Goal: Entertainment & Leisure: Browse casually

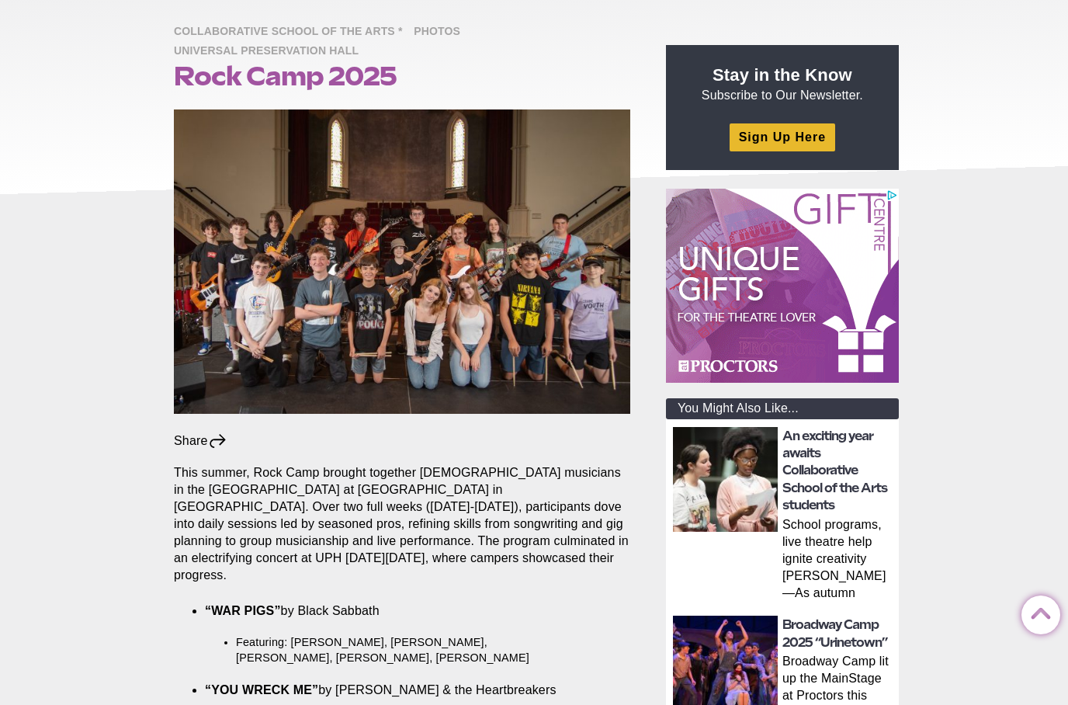
scroll to position [162, 0]
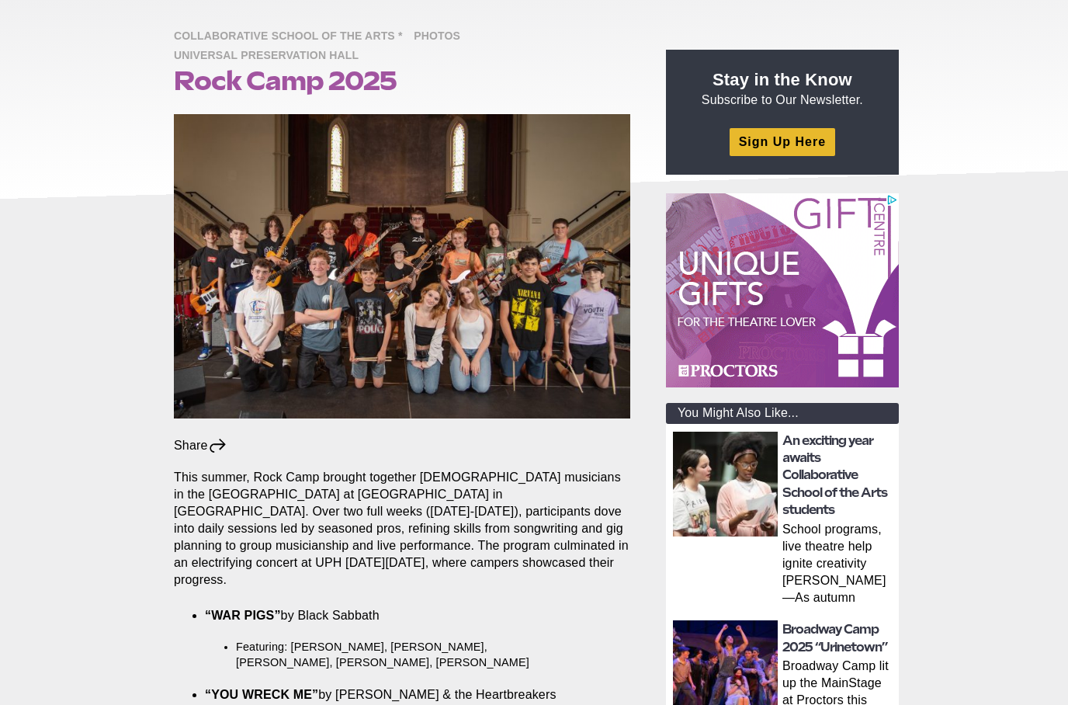
click at [538, 316] on img at bounding box center [402, 266] width 456 height 304
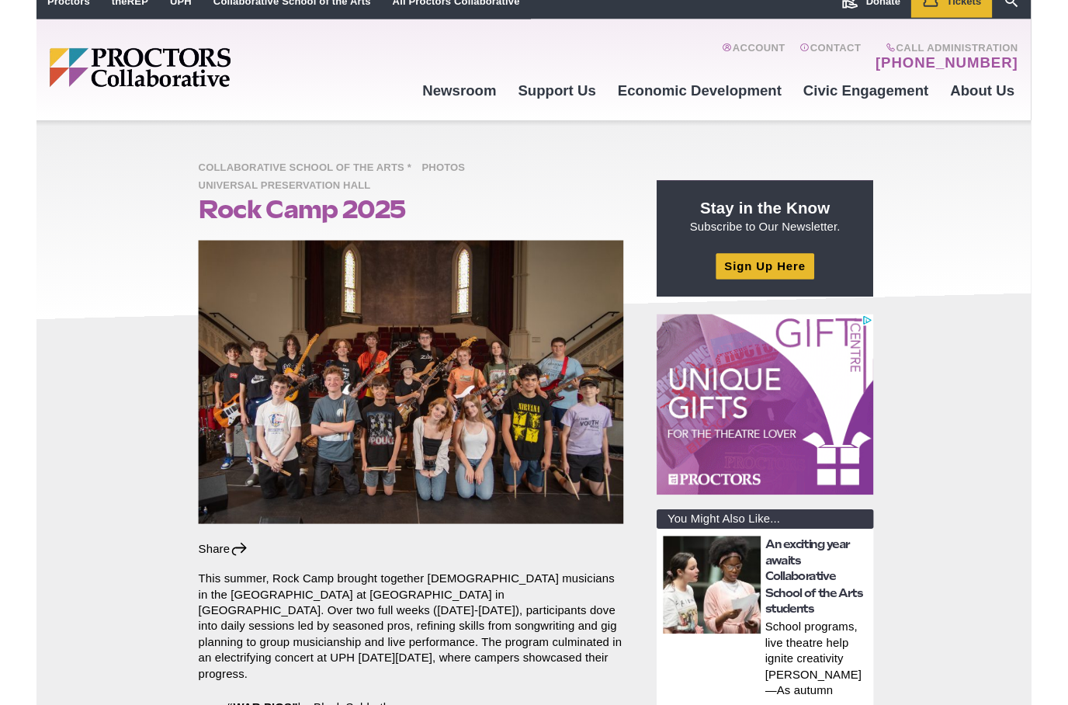
scroll to position [2088, 0]
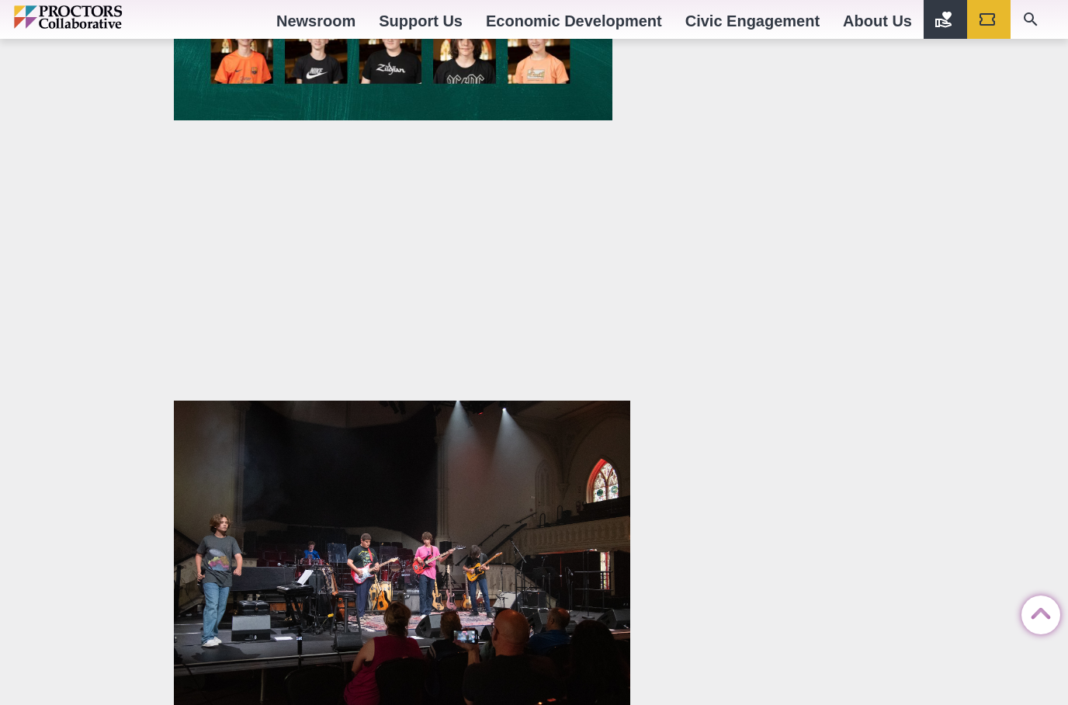
click at [499, 479] on img at bounding box center [402, 552] width 456 height 304
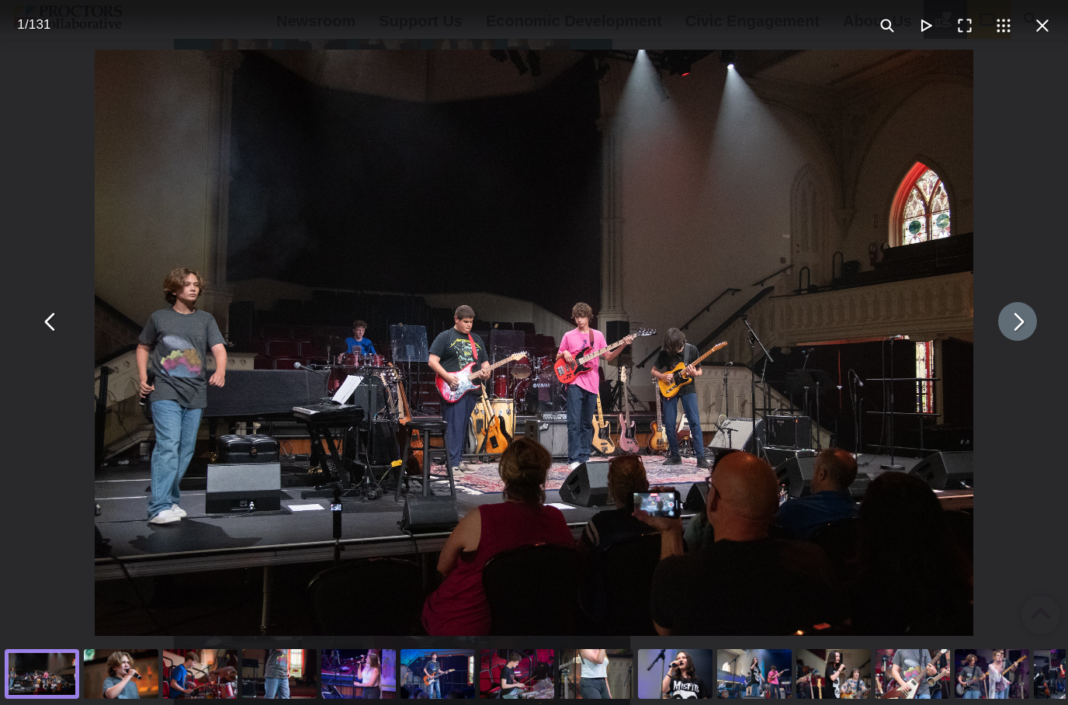
click at [1028, 339] on button "You can close this modal content with the ESC key" at bounding box center [1017, 321] width 39 height 39
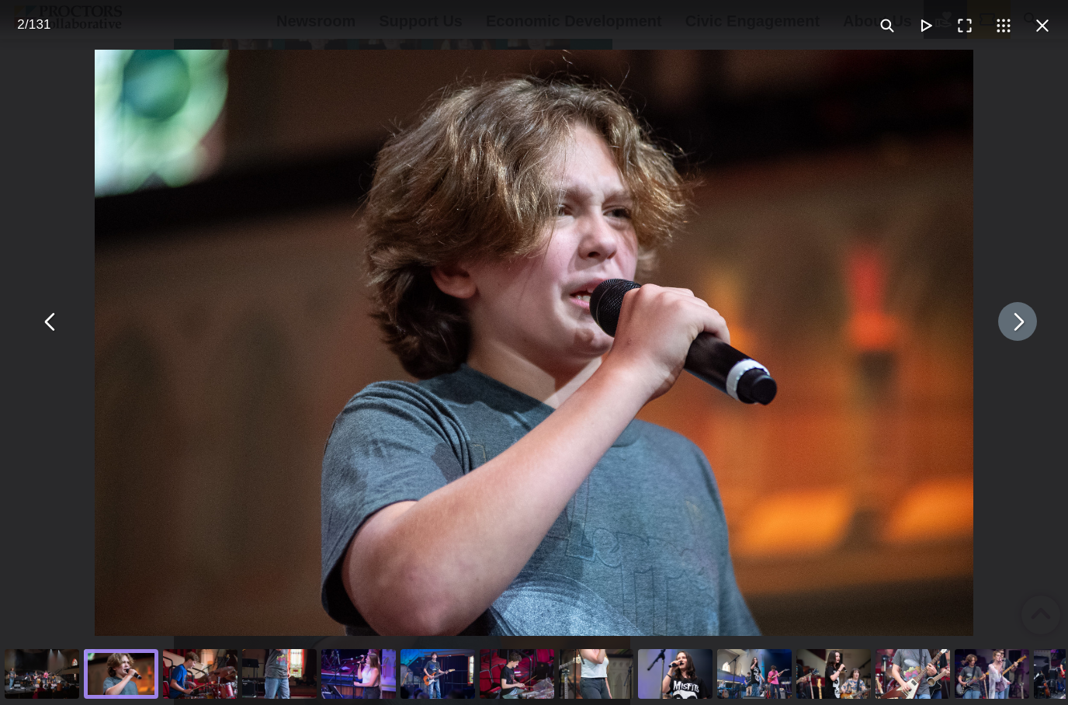
click at [1028, 339] on button "You can close this modal content with the ESC key" at bounding box center [1017, 321] width 39 height 39
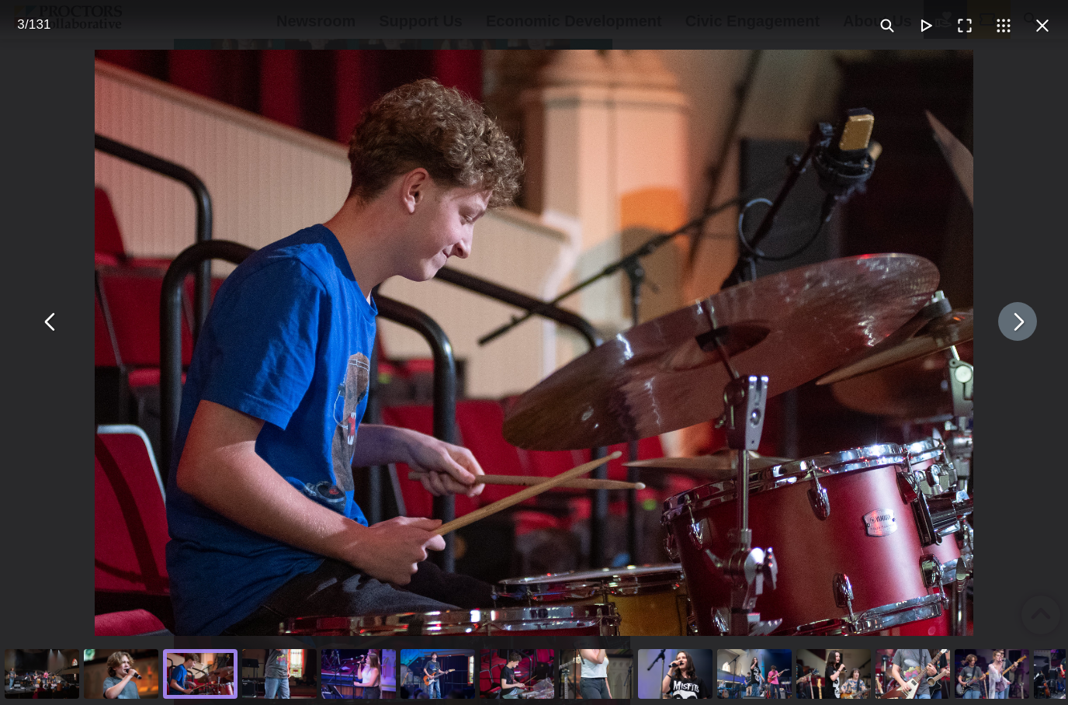
click at [1024, 327] on button "You can close this modal content with the ESC key" at bounding box center [1017, 321] width 39 height 39
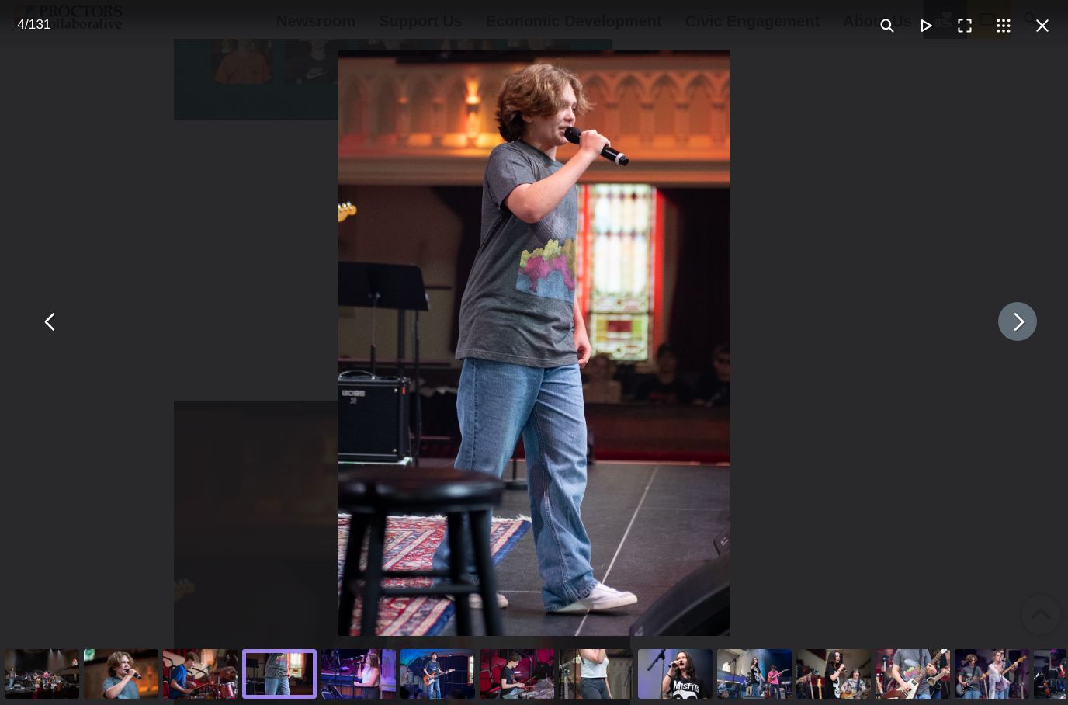
click at [1023, 331] on button "You can close this modal content with the ESC key" at bounding box center [1017, 321] width 39 height 39
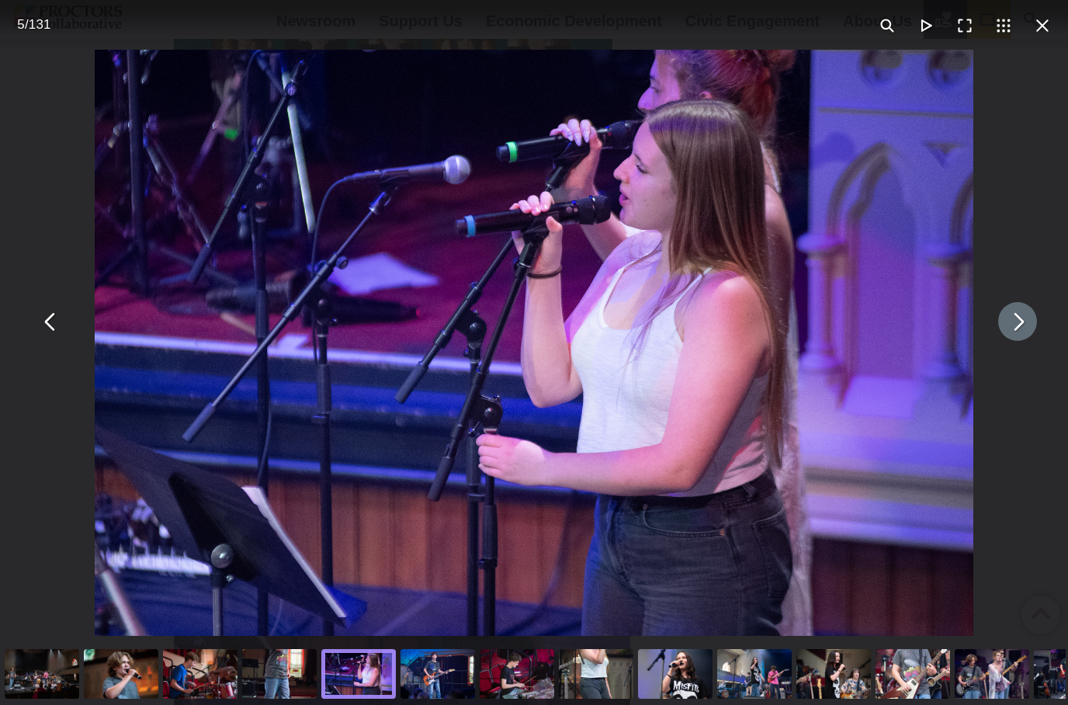
click at [1031, 336] on button "You can close this modal content with the ESC key" at bounding box center [1017, 321] width 39 height 39
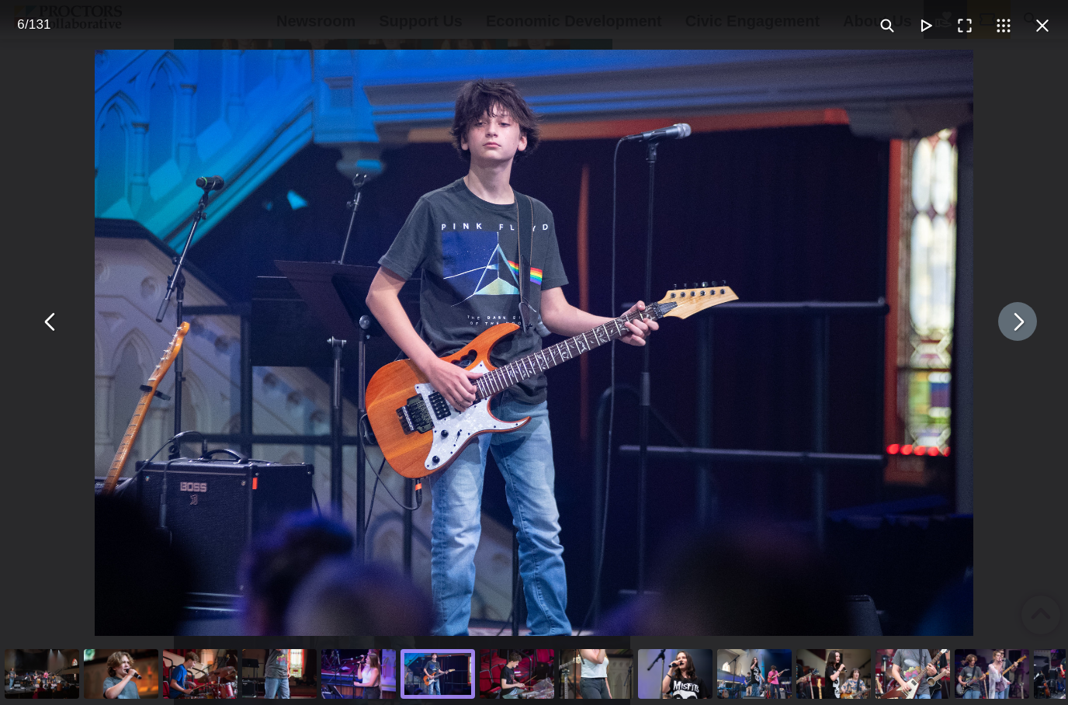
click at [1020, 338] on button "You can close this modal content with the ESC key" at bounding box center [1017, 321] width 39 height 39
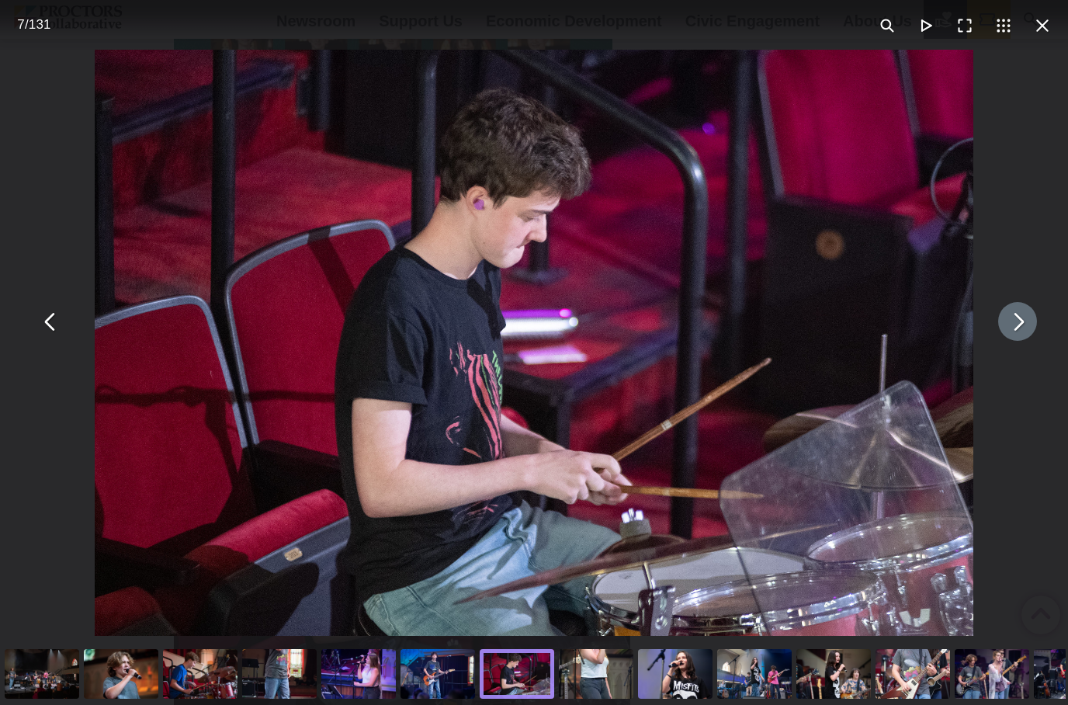
click at [1013, 341] on button "You can close this modal content with the ESC key" at bounding box center [1017, 321] width 39 height 39
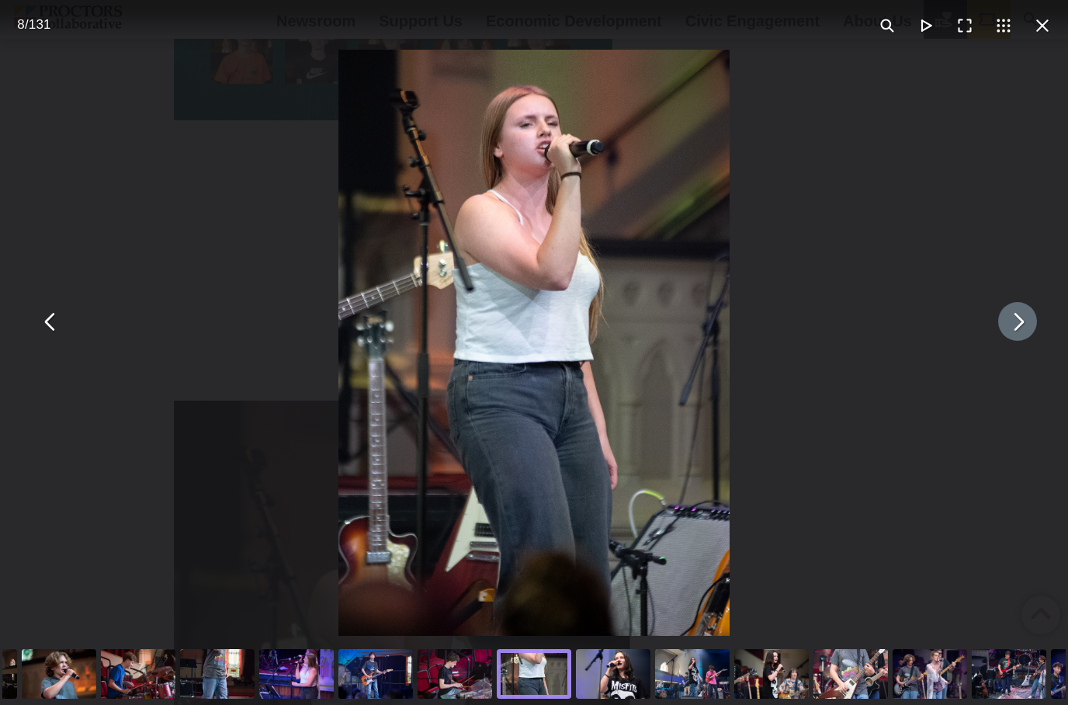
click at [1029, 339] on button "You can close this modal content with the ESC key" at bounding box center [1017, 321] width 39 height 39
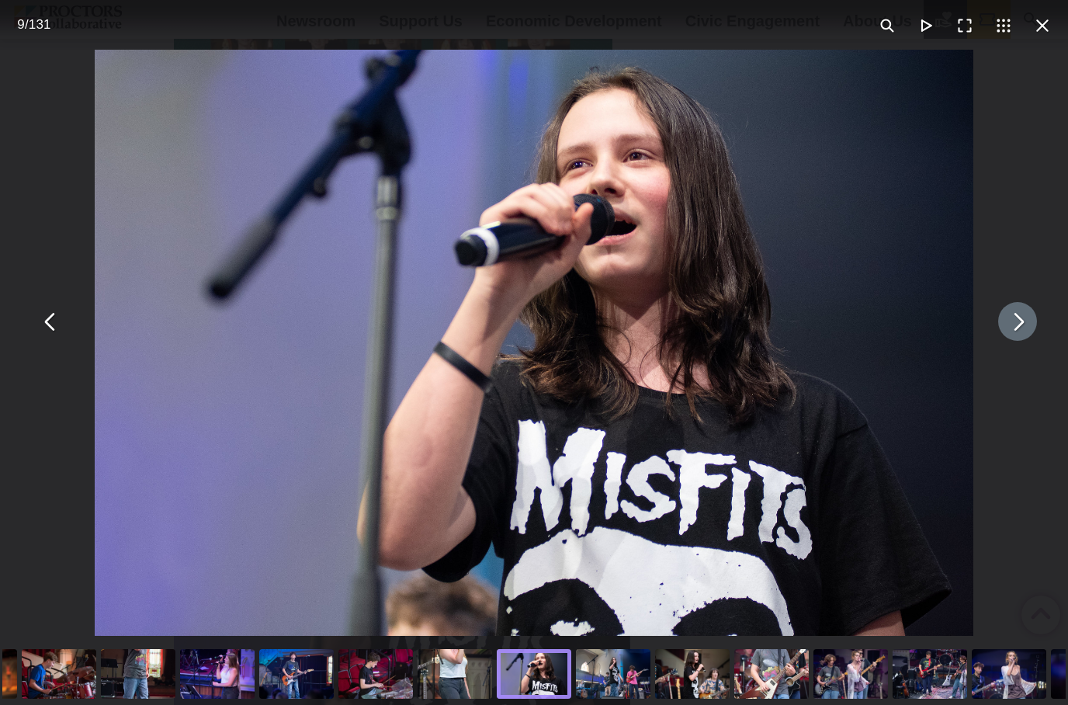
click at [1024, 340] on button "You can close this modal content with the ESC key" at bounding box center [1017, 321] width 39 height 39
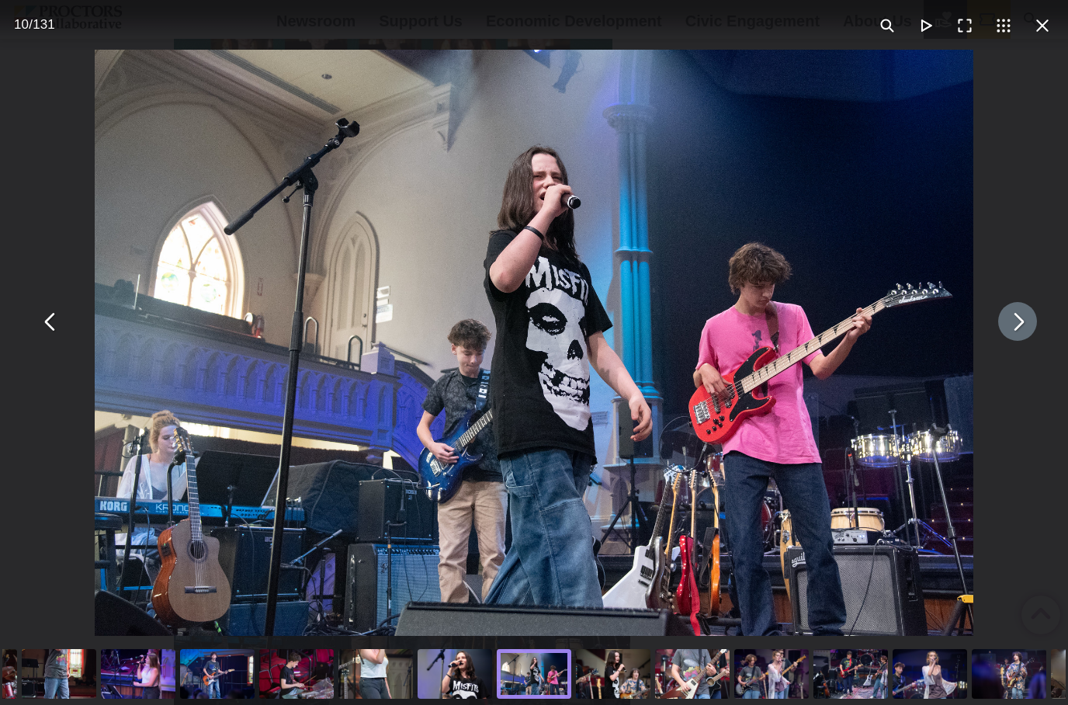
click at [1018, 341] on button "You can close this modal content with the ESC key" at bounding box center [1017, 321] width 39 height 39
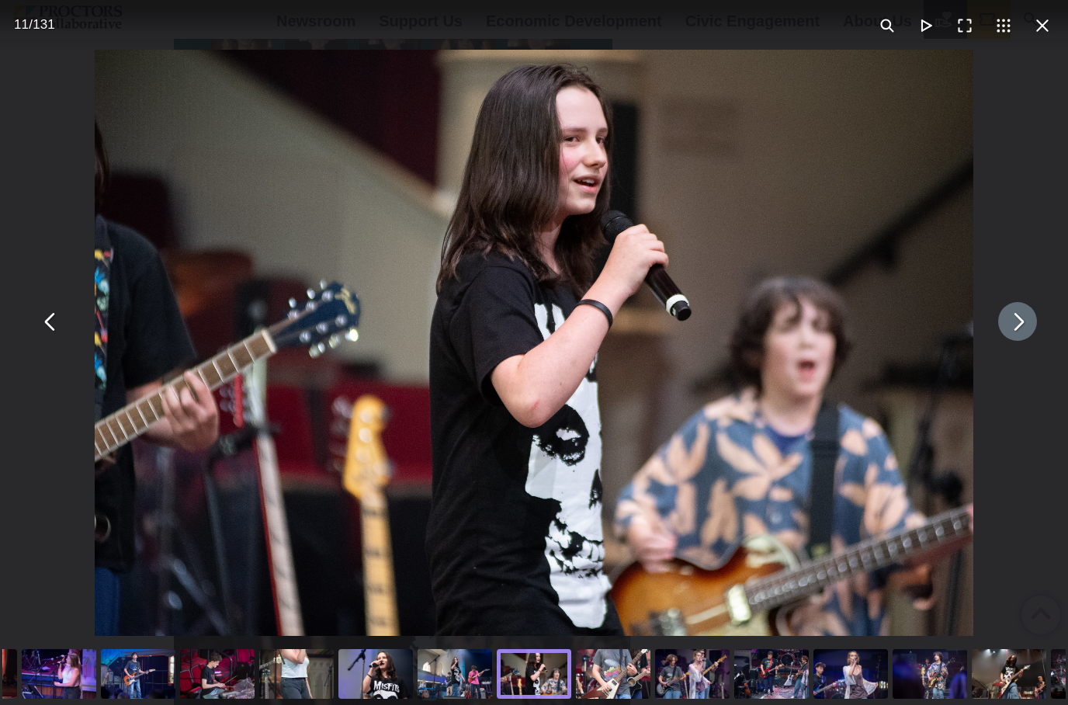
click at [1018, 338] on button "You can close this modal content with the ESC key" at bounding box center [1017, 321] width 39 height 39
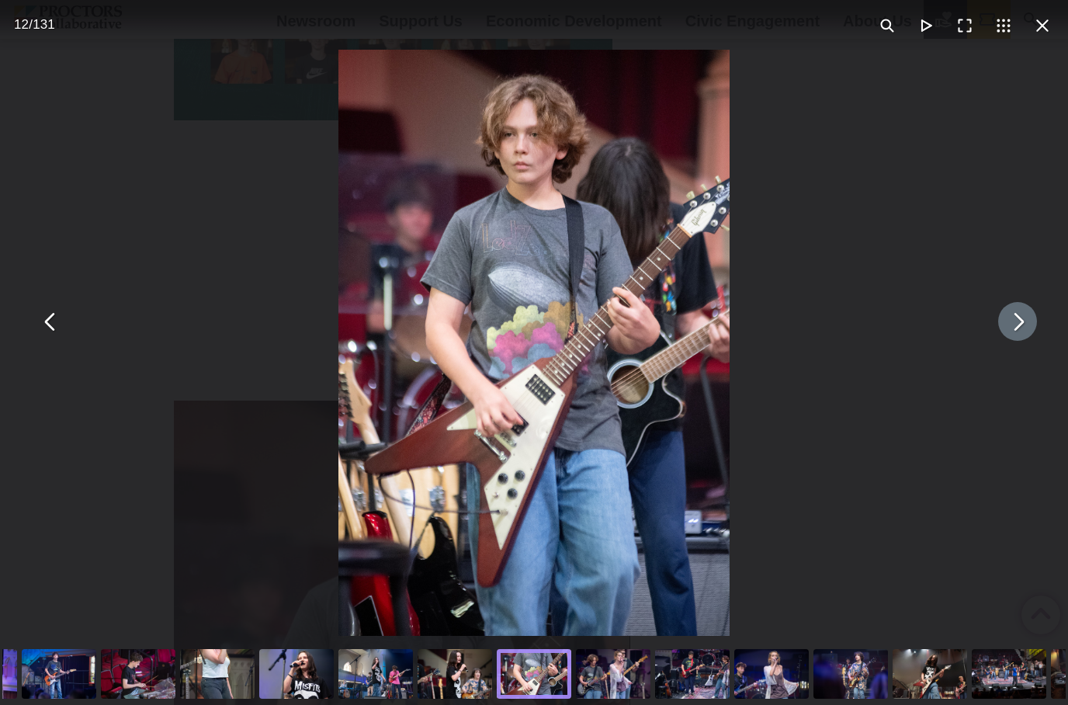
click at [1027, 339] on button "You can close this modal content with the ESC key" at bounding box center [1017, 321] width 39 height 39
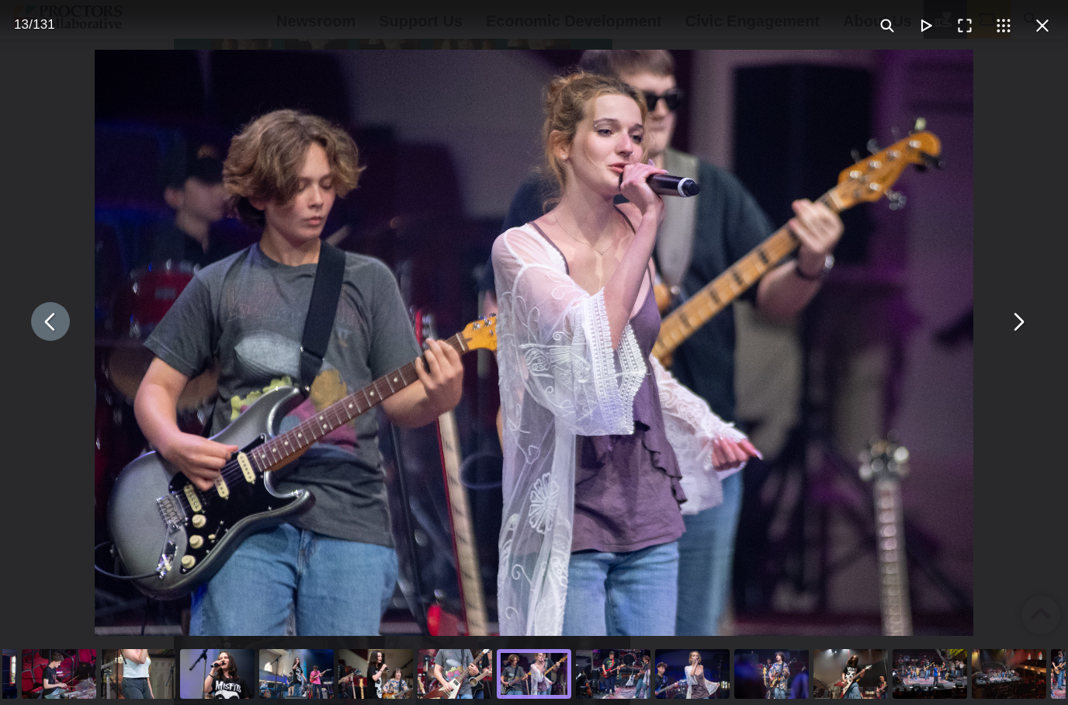
click at [41, 338] on button "You can close this modal content with the ESC key" at bounding box center [50, 321] width 39 height 39
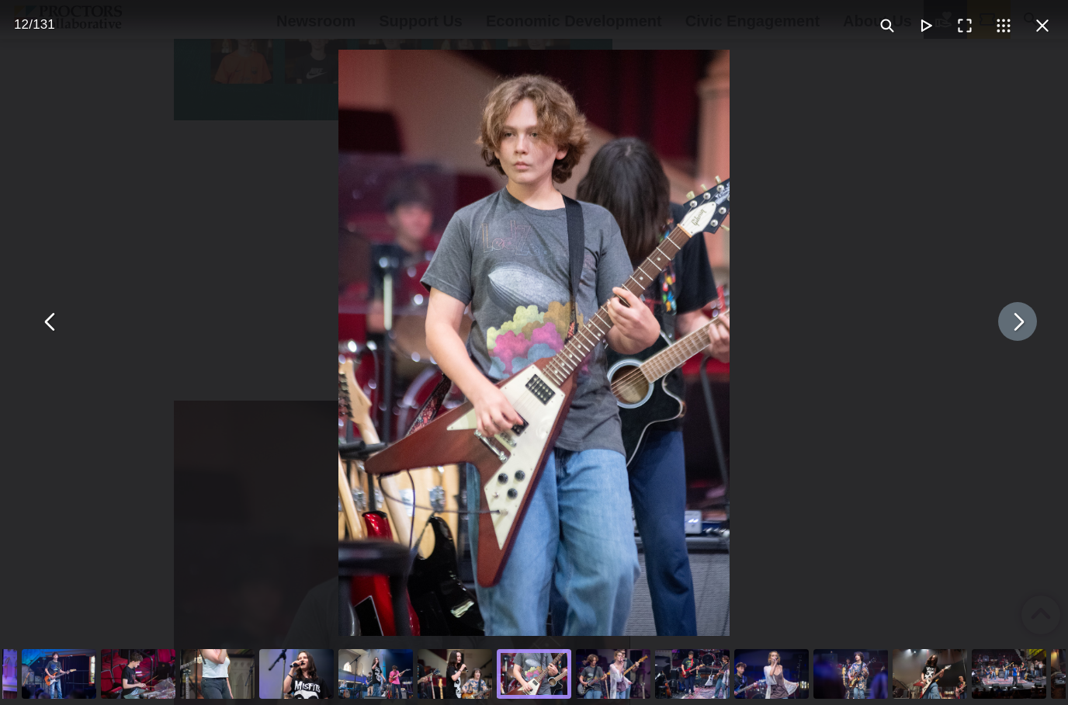
click at [1017, 341] on button "You can close this modal content with the ESC key" at bounding box center [1017, 321] width 39 height 39
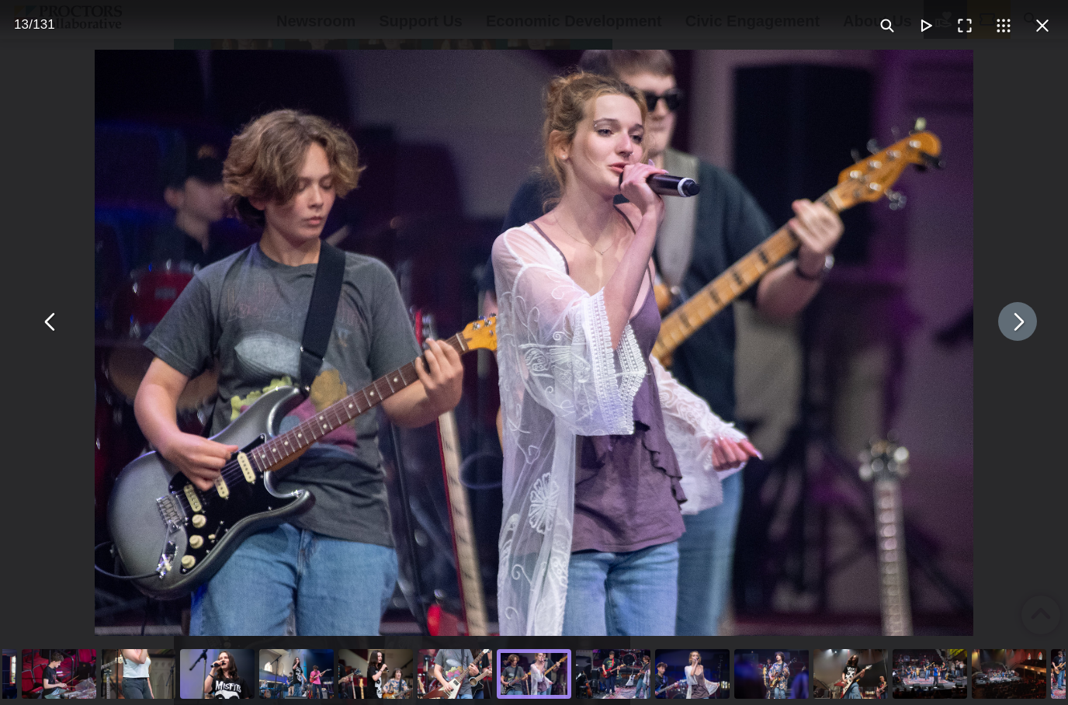
click at [1013, 332] on button "You can close this modal content with the ESC key" at bounding box center [1017, 321] width 39 height 39
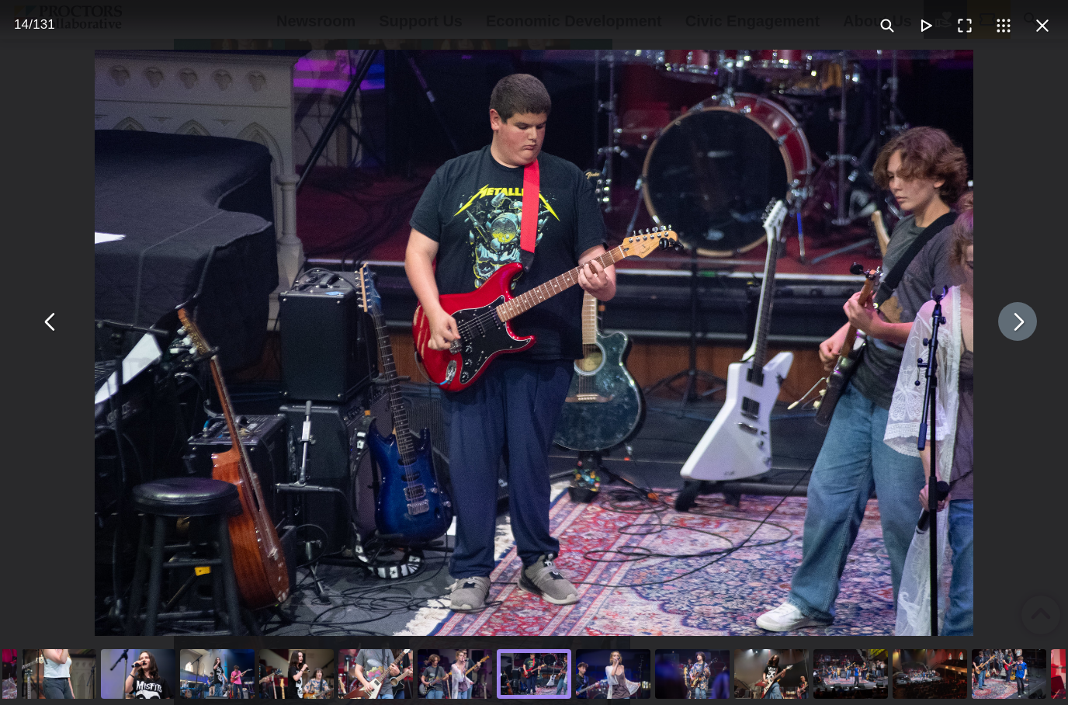
click at [1020, 332] on button "You can close this modal content with the ESC key" at bounding box center [1017, 321] width 39 height 39
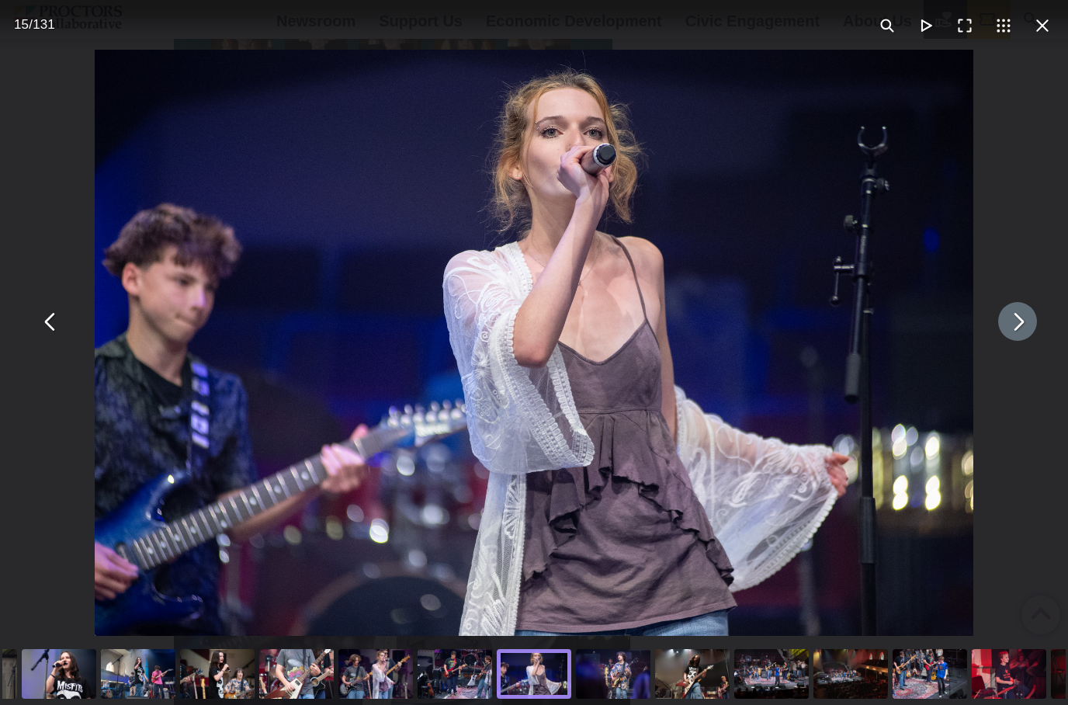
click at [1033, 324] on div "You can close this modal content with the ESC key" at bounding box center [534, 321] width 1068 height 643
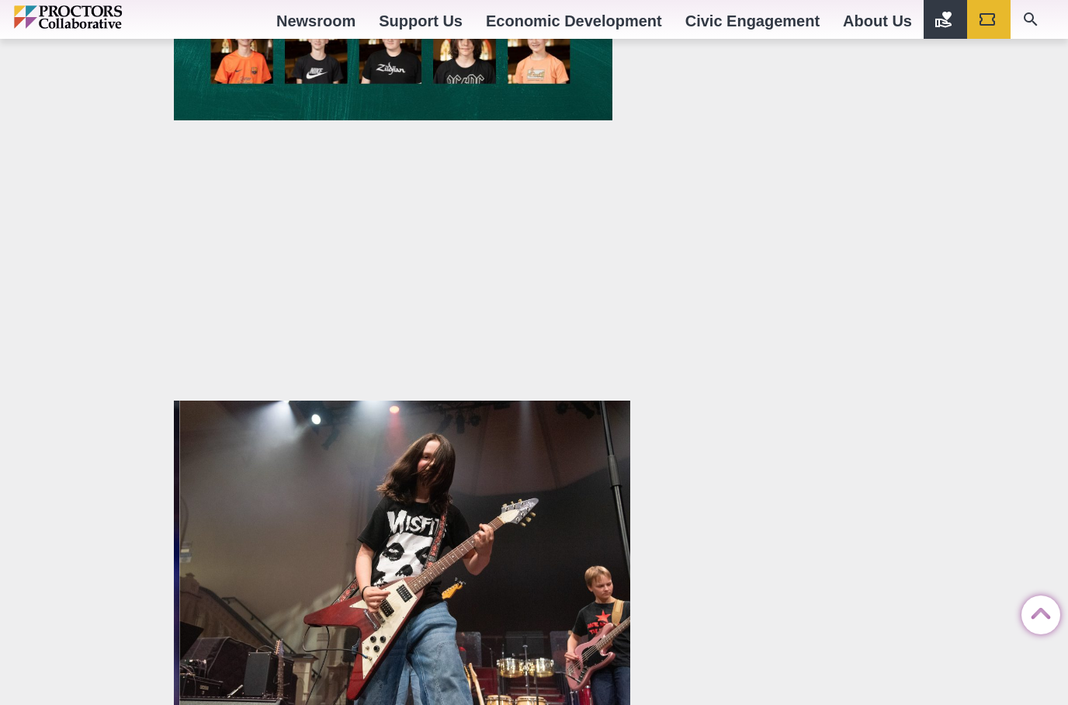
click at [494, 535] on img at bounding box center [407, 552] width 456 height 305
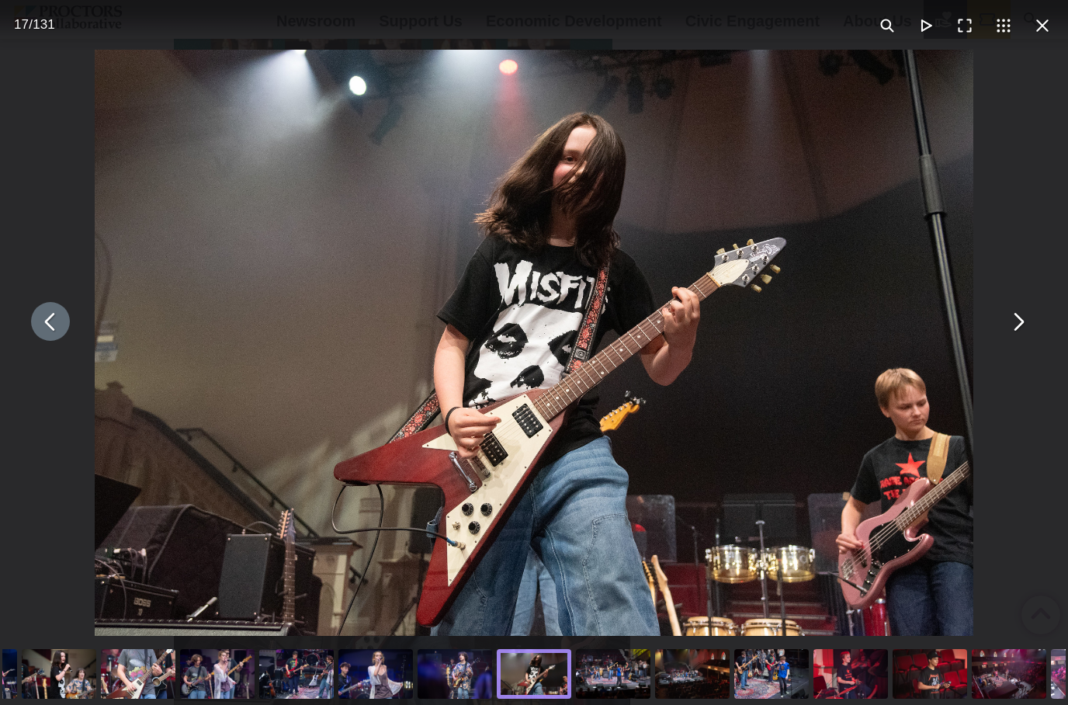
click at [37, 340] on button "You can close this modal content with the ESC key" at bounding box center [50, 321] width 39 height 39
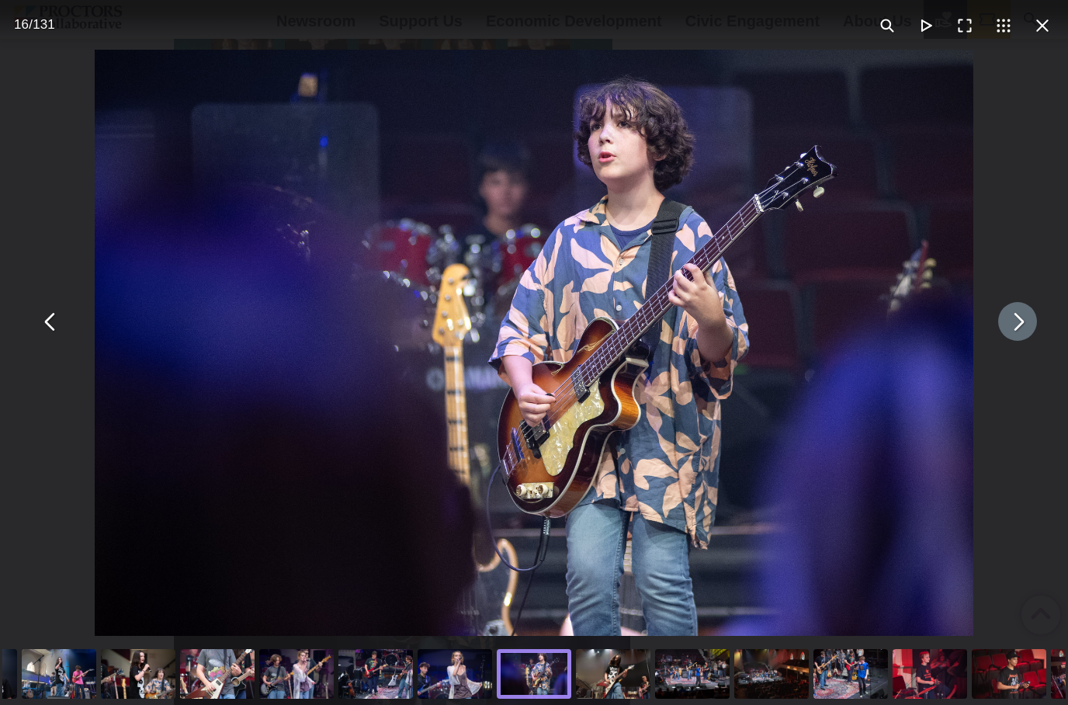
click at [1023, 338] on button "You can close this modal content with the ESC key" at bounding box center [1017, 321] width 39 height 39
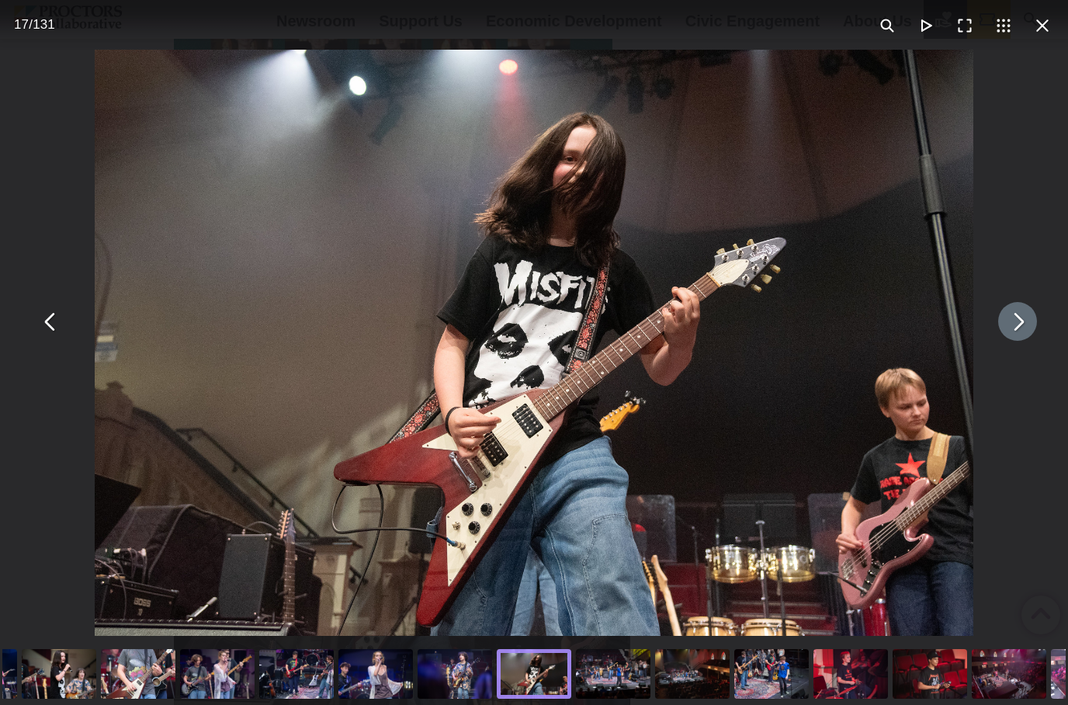
click at [1024, 336] on button "You can close this modal content with the ESC key" at bounding box center [1017, 321] width 39 height 39
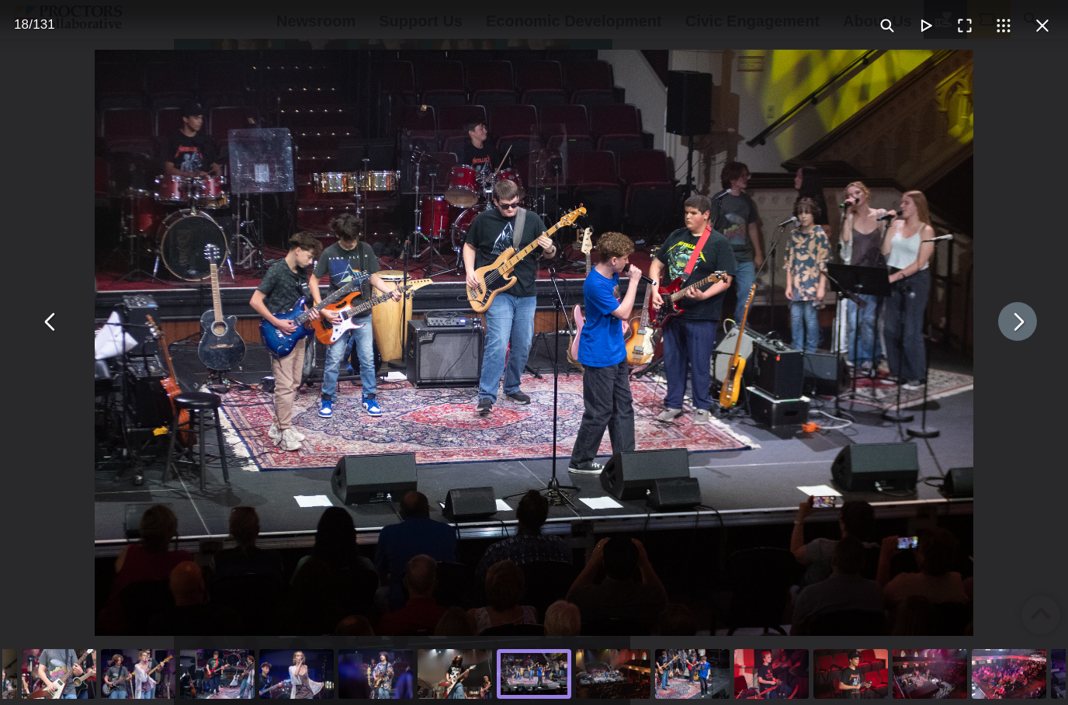
click at [1008, 339] on button "You can close this modal content with the ESC key" at bounding box center [1017, 321] width 39 height 39
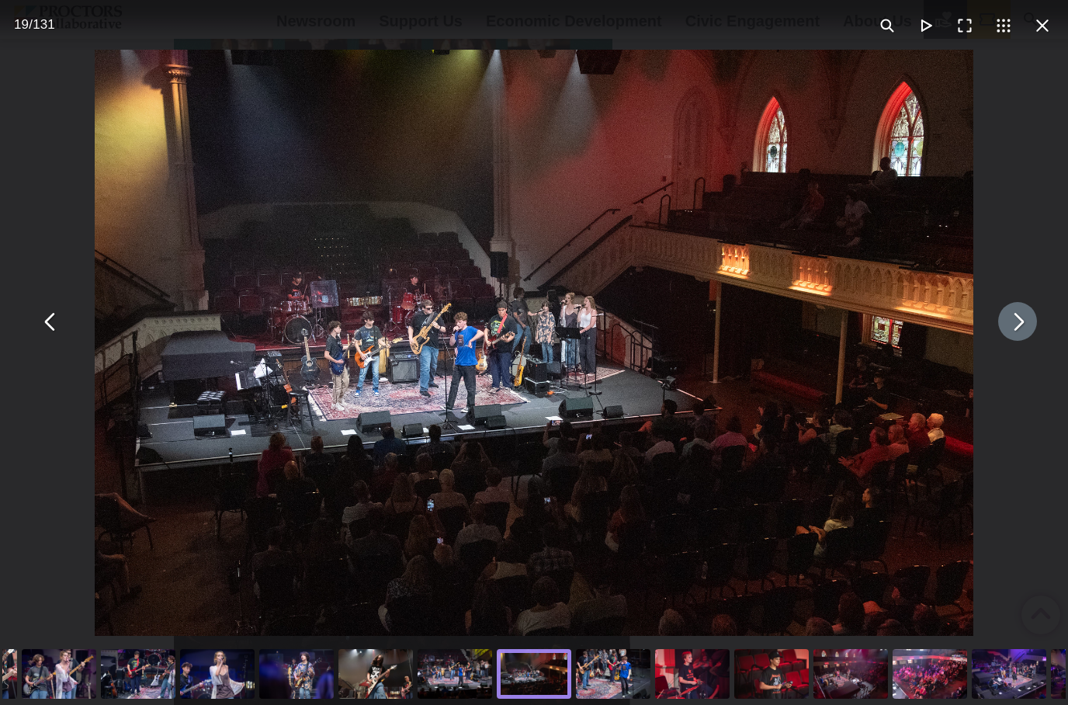
click at [1030, 338] on button "You can close this modal content with the ESC key" at bounding box center [1017, 321] width 39 height 39
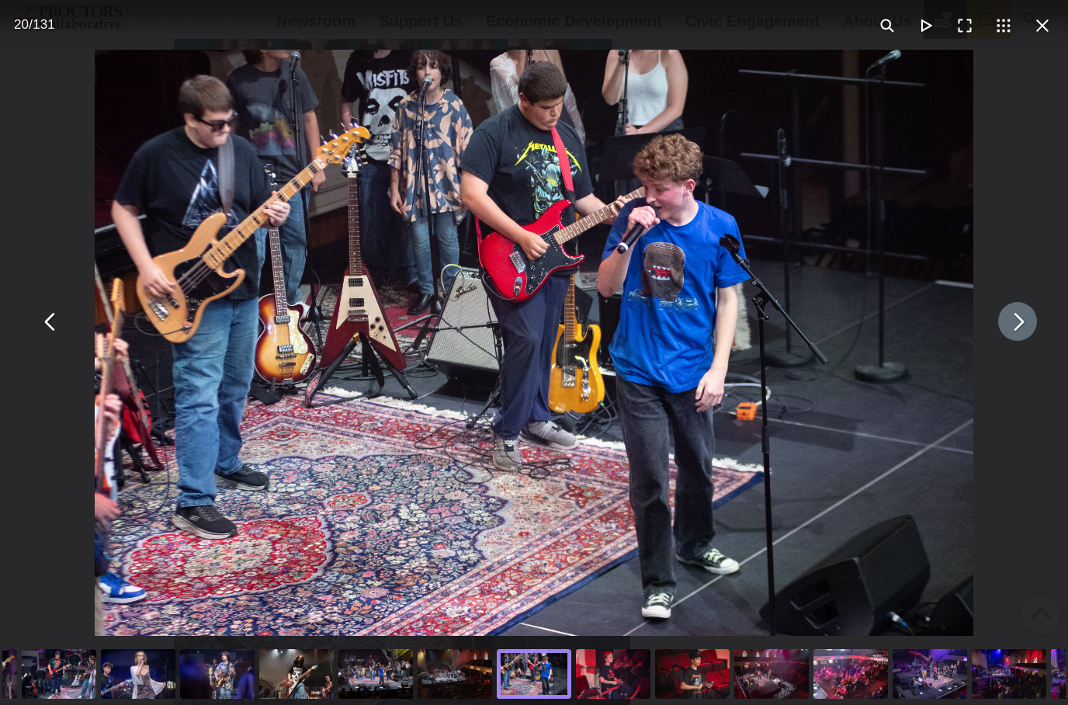
click at [1020, 332] on button "You can close this modal content with the ESC key" at bounding box center [1017, 321] width 39 height 39
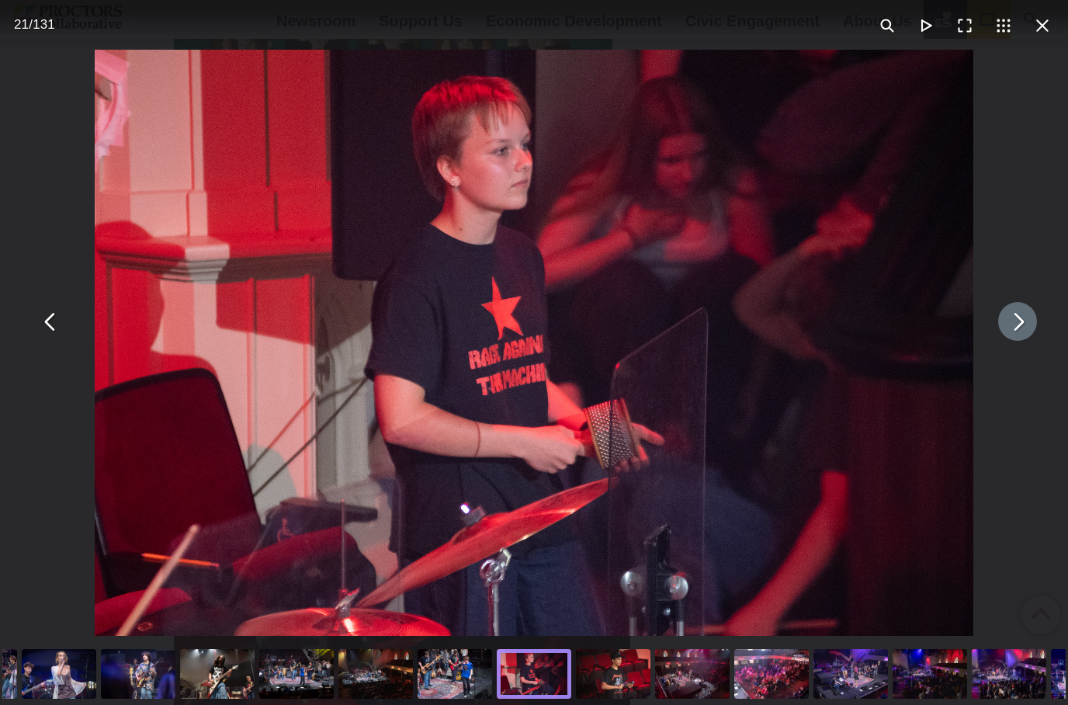
click at [1025, 338] on button "You can close this modal content with the ESC key" at bounding box center [1017, 321] width 39 height 39
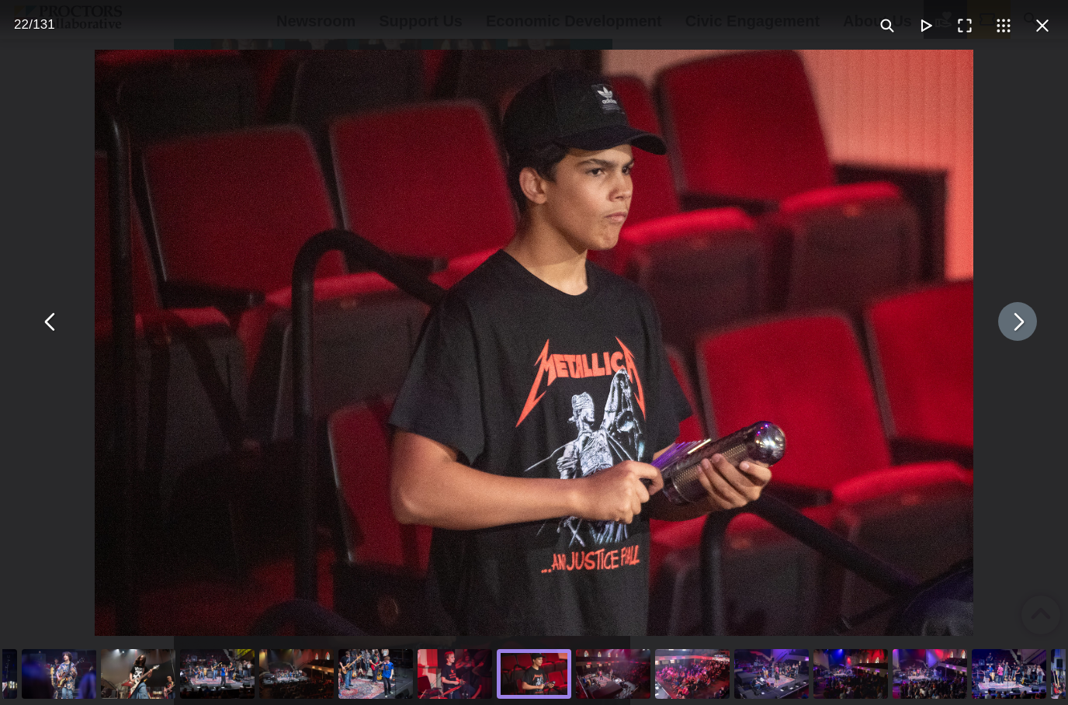
click at [1035, 338] on button "You can close this modal content with the ESC key" at bounding box center [1017, 321] width 39 height 39
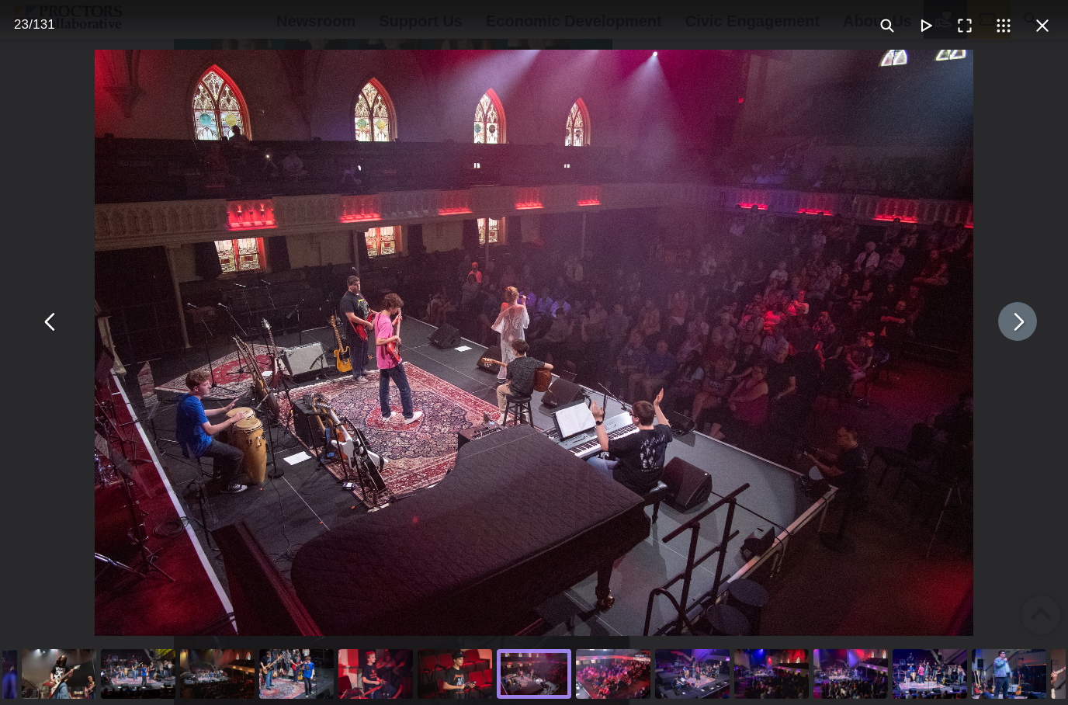
click at [1034, 341] on button "You can close this modal content with the ESC key" at bounding box center [1017, 321] width 39 height 39
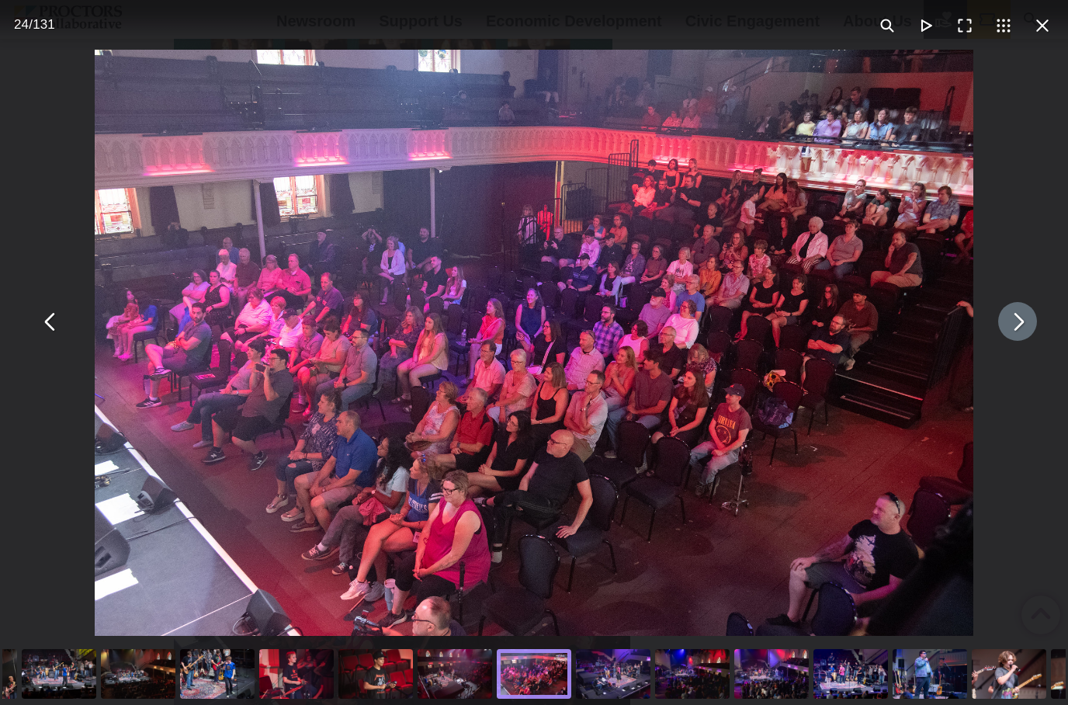
click at [1022, 341] on button "You can close this modal content with the ESC key" at bounding box center [1017, 321] width 39 height 39
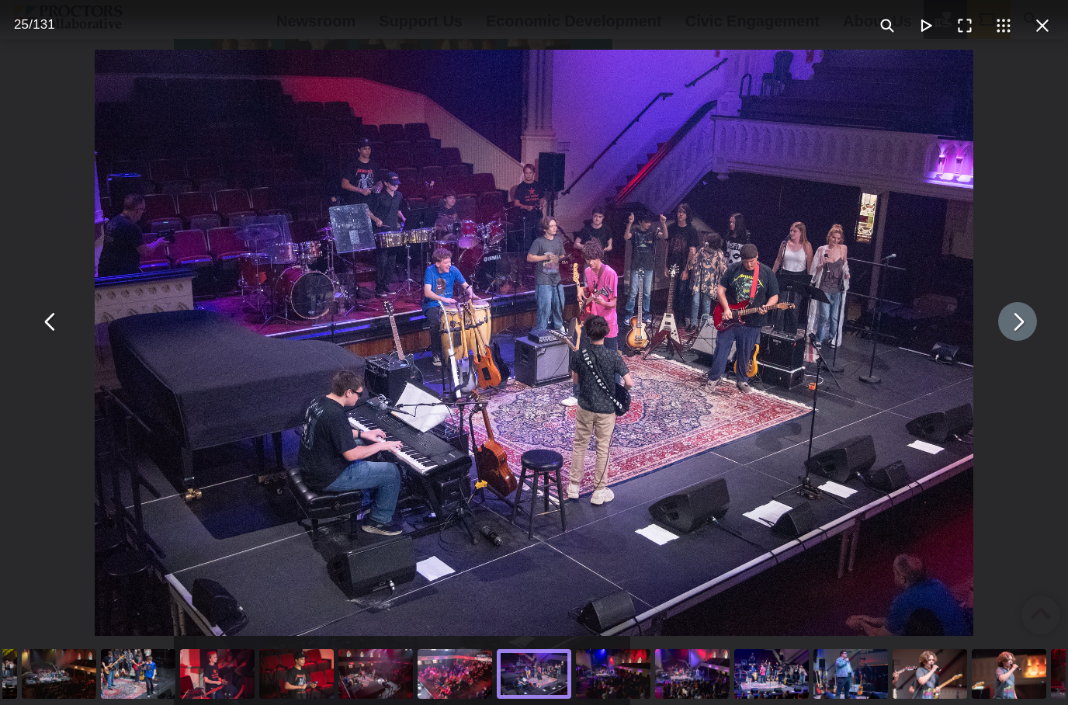
click at [1017, 341] on button "You can close this modal content with the ESC key" at bounding box center [1017, 321] width 39 height 39
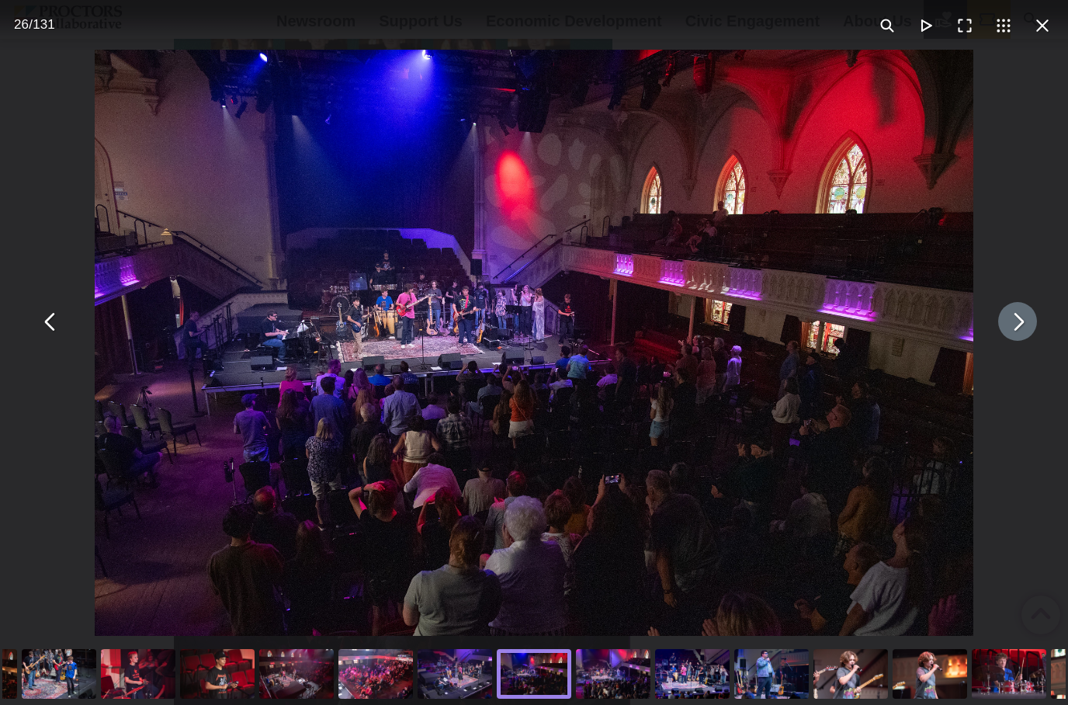
click at [1026, 341] on button "You can close this modal content with the ESC key" at bounding box center [1017, 321] width 39 height 39
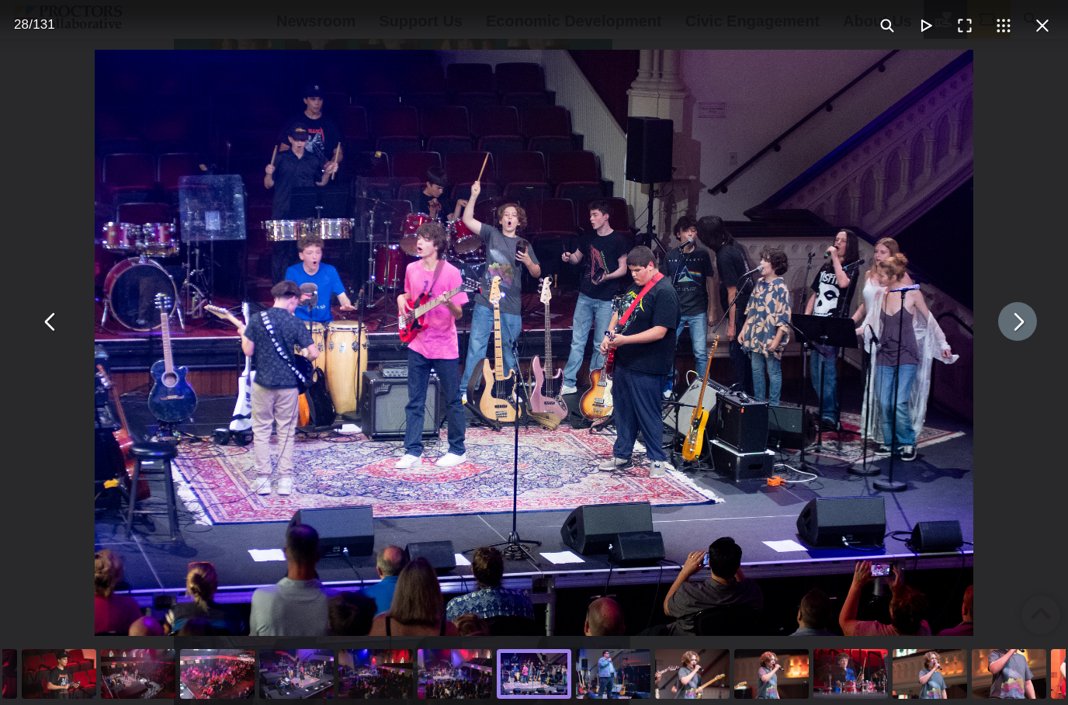
click at [1031, 341] on button "You can close this modal content with the ESC key" at bounding box center [1017, 321] width 39 height 39
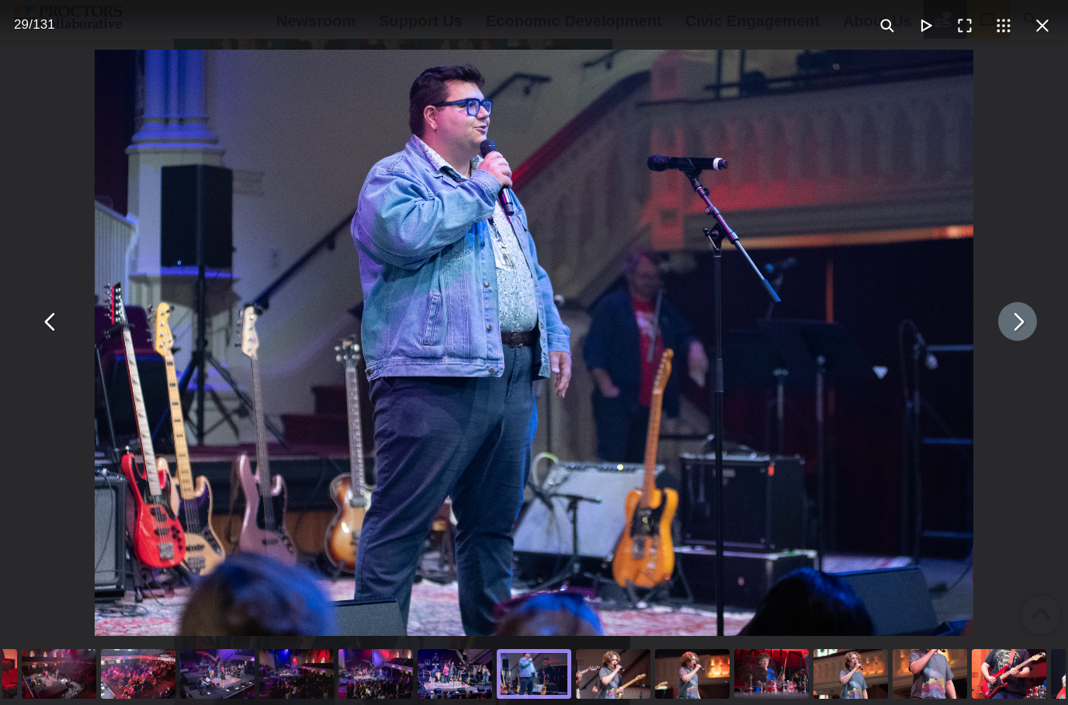
click at [1026, 336] on button "You can close this modal content with the ESC key" at bounding box center [1017, 321] width 39 height 39
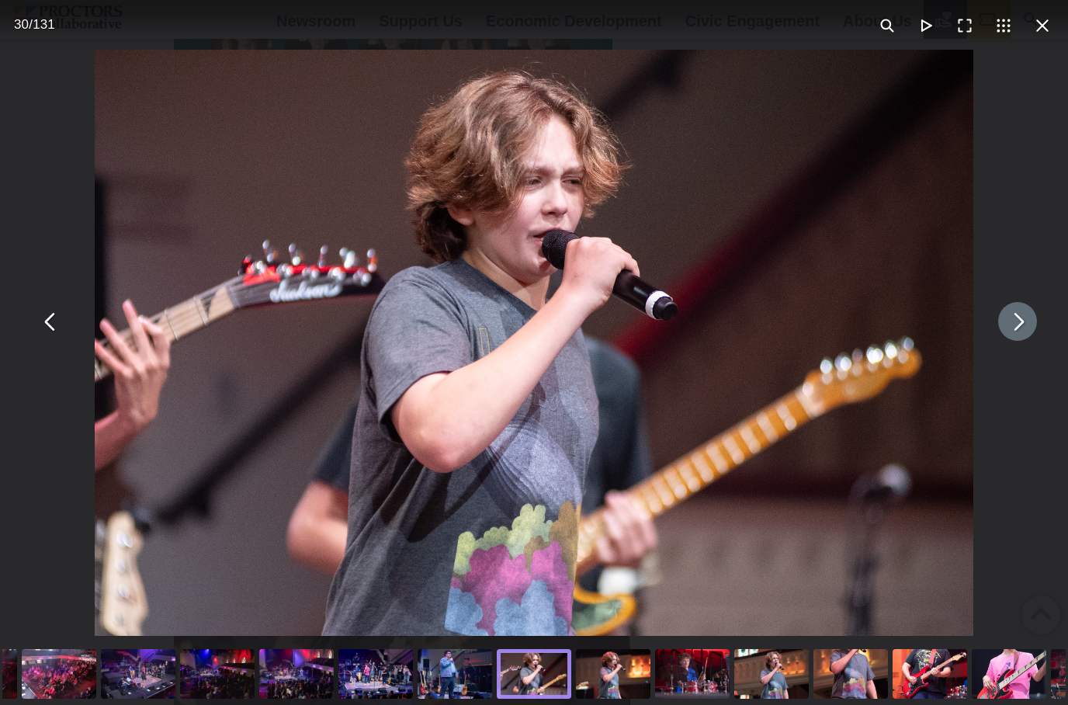
click at [1015, 341] on button "You can close this modal content with the ESC key" at bounding box center [1017, 321] width 39 height 39
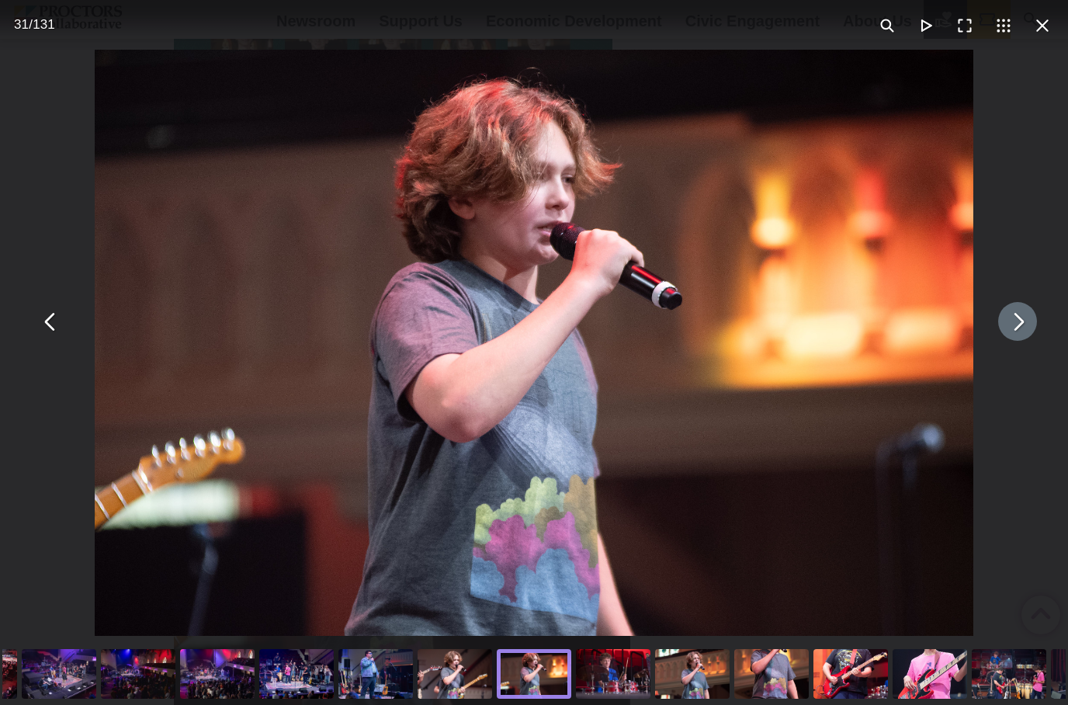
click at [1024, 341] on button "You can close this modal content with the ESC key" at bounding box center [1017, 321] width 39 height 39
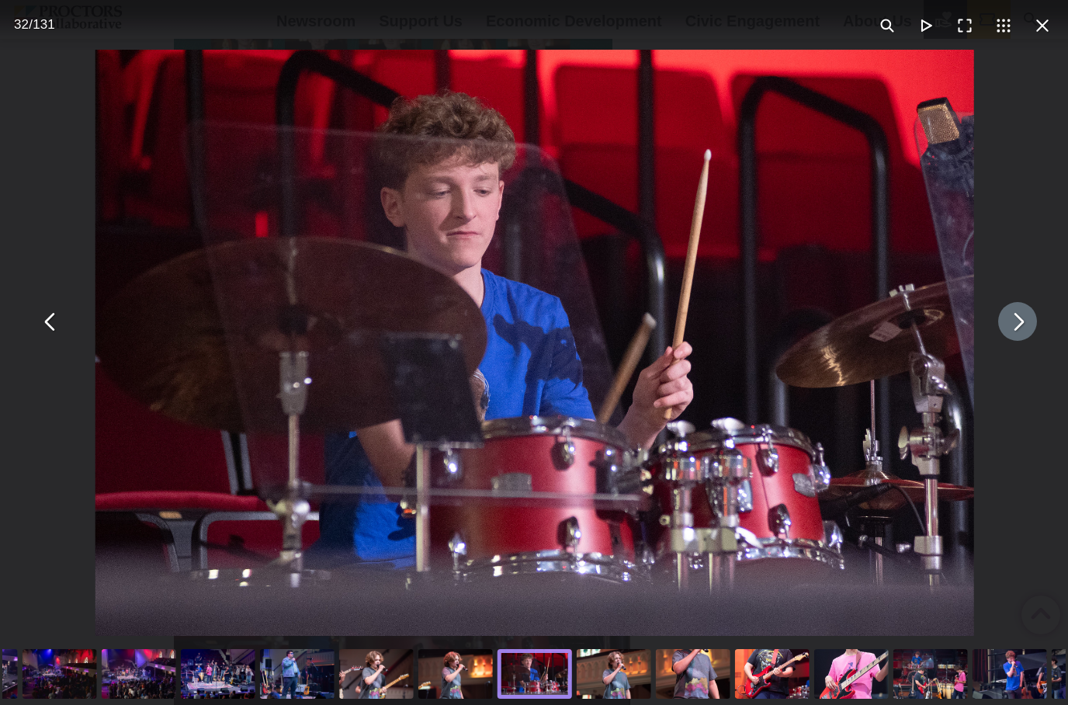
click at [1025, 341] on button "You can close this modal content with the ESC key" at bounding box center [1017, 321] width 39 height 39
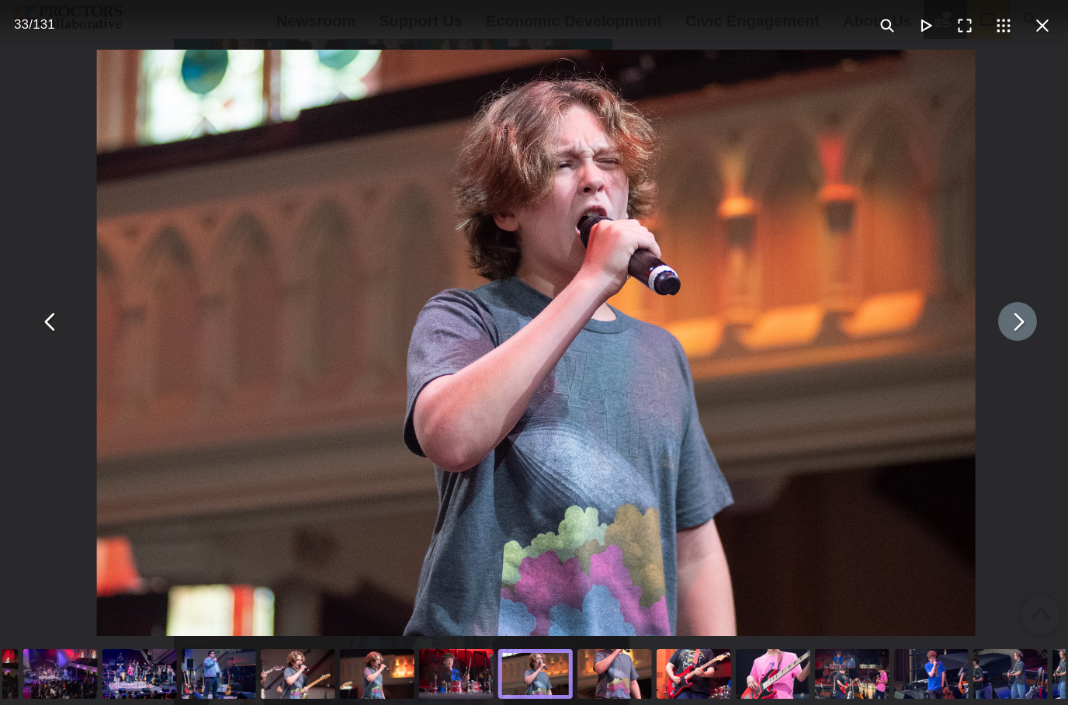
click at [1028, 334] on button "You can close this modal content with the ESC key" at bounding box center [1017, 321] width 39 height 39
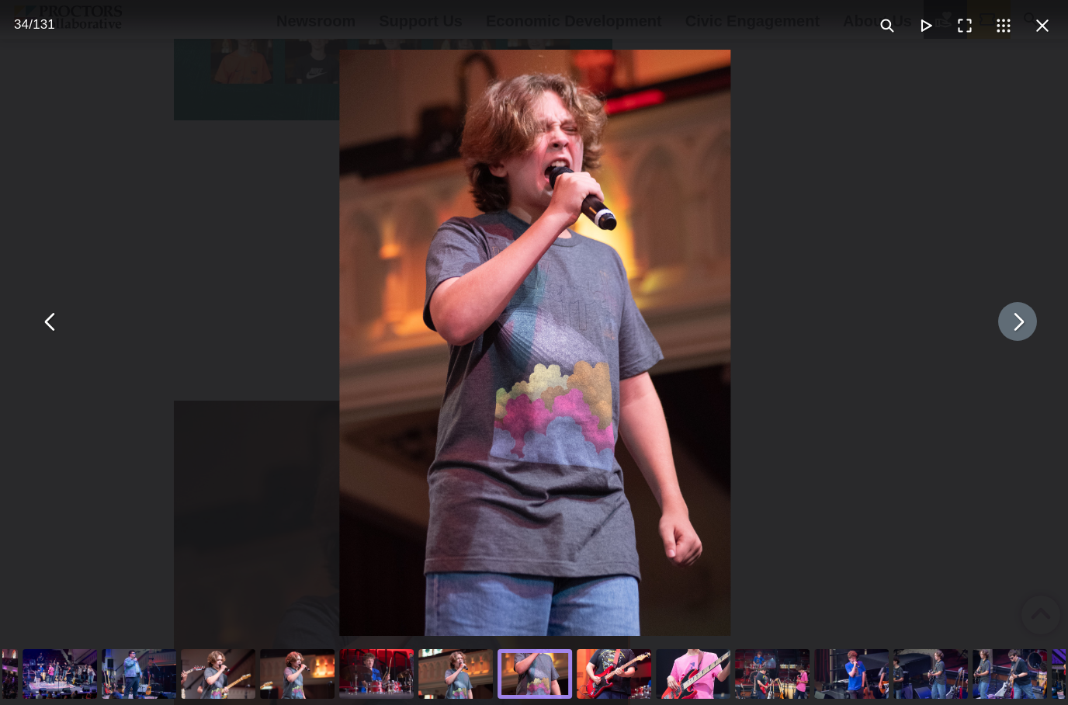
click at [1028, 334] on button "You can close this modal content with the ESC key" at bounding box center [1017, 321] width 39 height 39
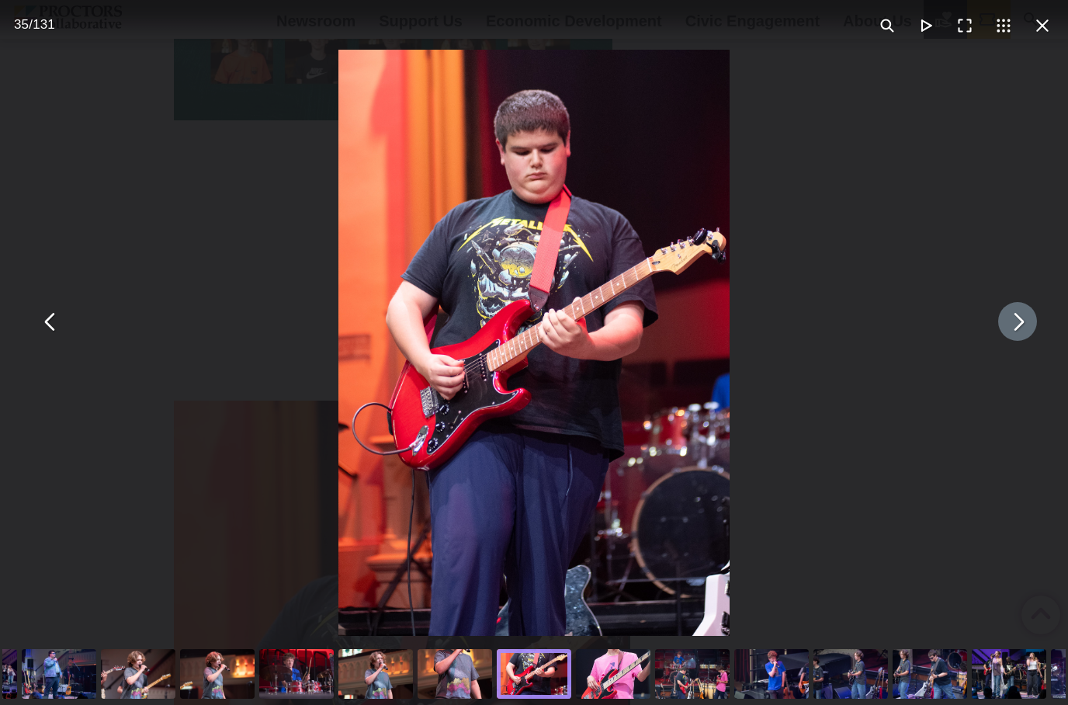
click at [1020, 338] on button "You can close this modal content with the ESC key" at bounding box center [1017, 321] width 39 height 39
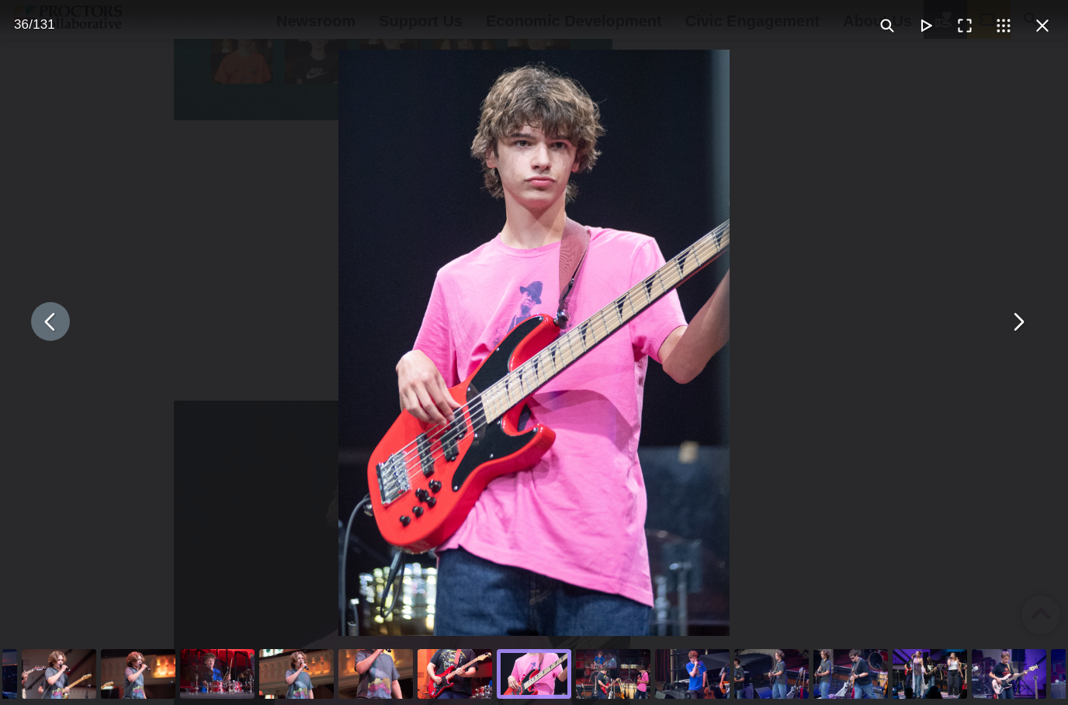
click at [50, 338] on button "You can close this modal content with the ESC key" at bounding box center [50, 321] width 39 height 39
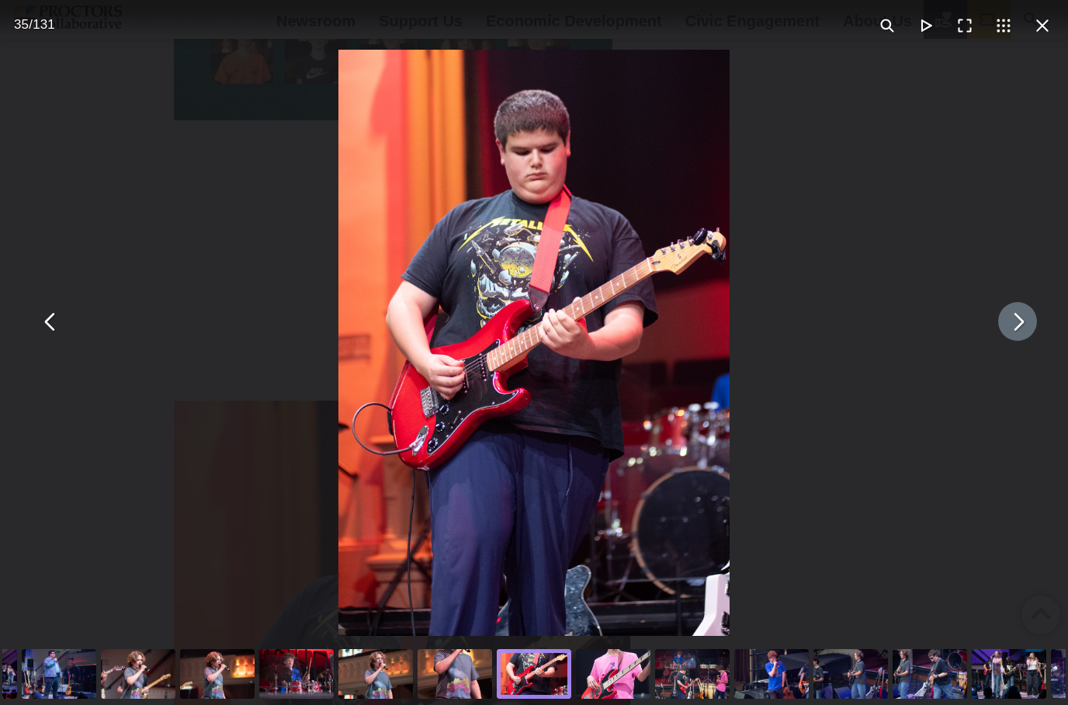
click at [1017, 341] on button "You can close this modal content with the ESC key" at bounding box center [1017, 321] width 39 height 39
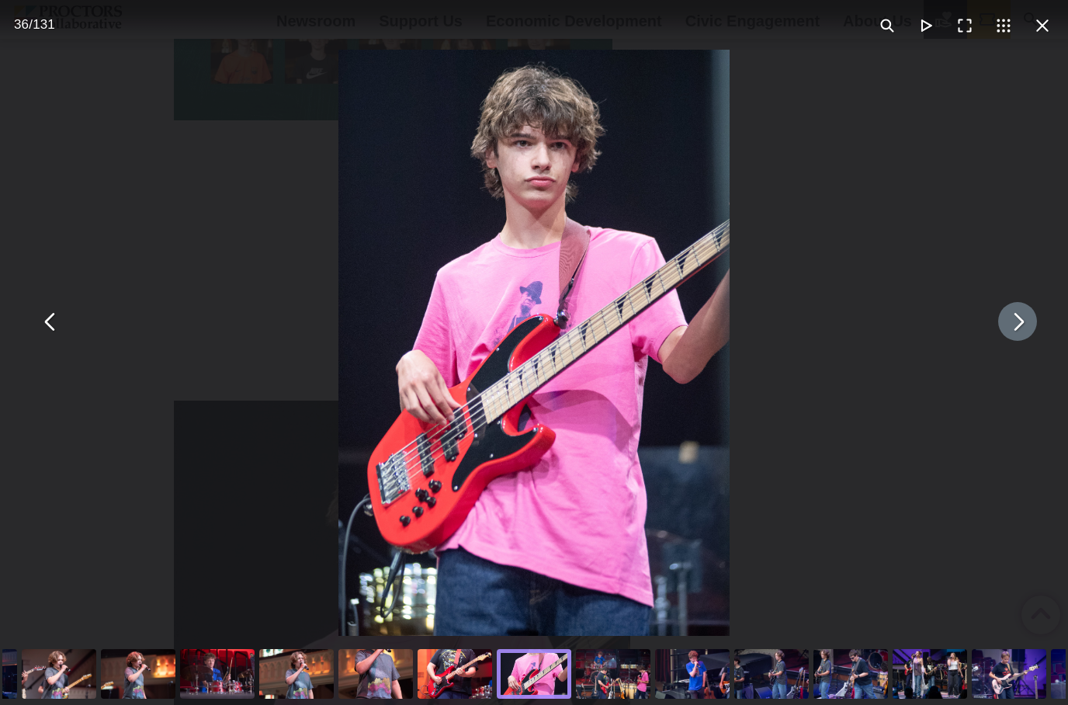
click at [1027, 341] on button "You can close this modal content with the ESC key" at bounding box center [1017, 321] width 39 height 39
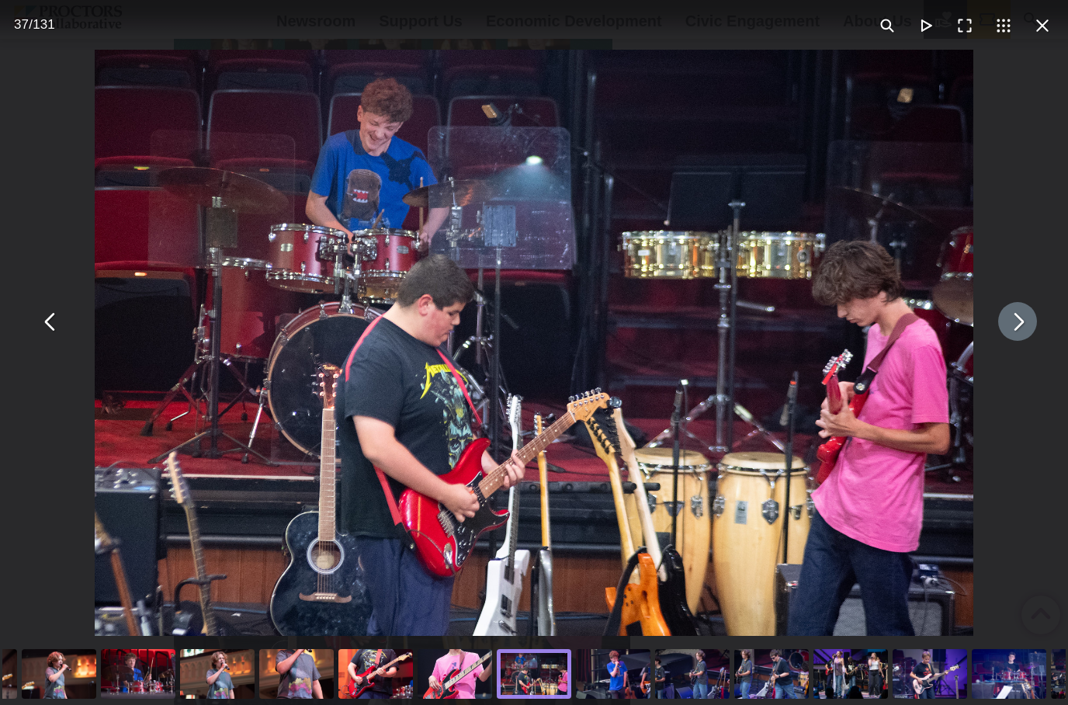
click at [1028, 341] on button "You can close this modal content with the ESC key" at bounding box center [1017, 321] width 39 height 39
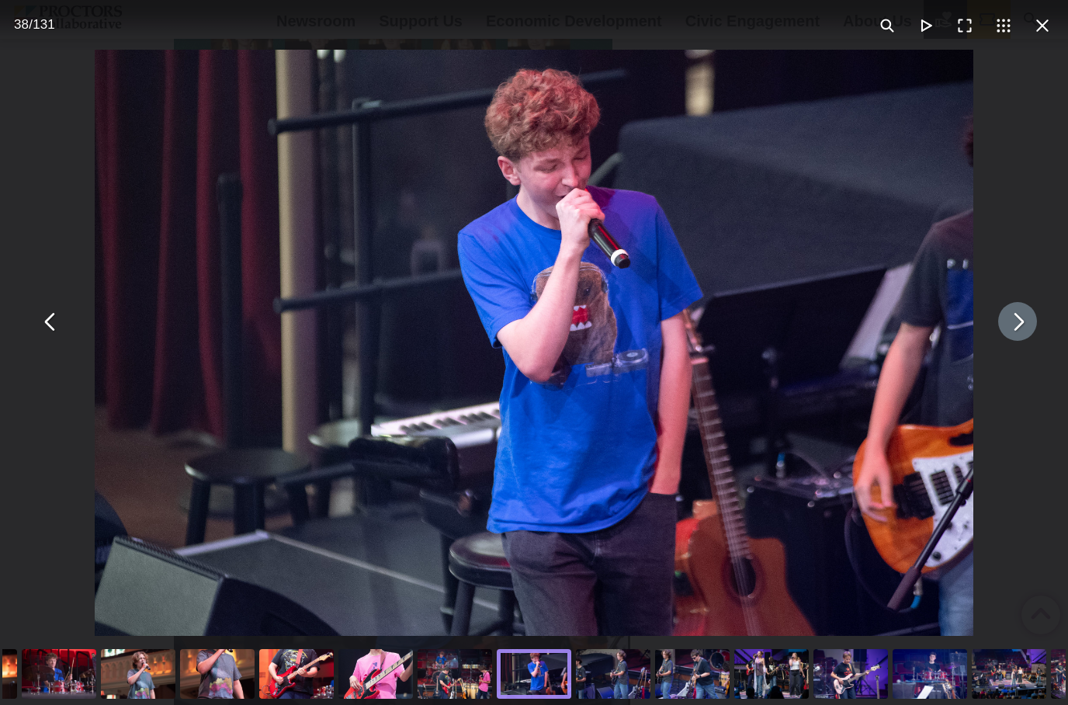
click at [1026, 341] on button "You can close this modal content with the ESC key" at bounding box center [1017, 321] width 39 height 39
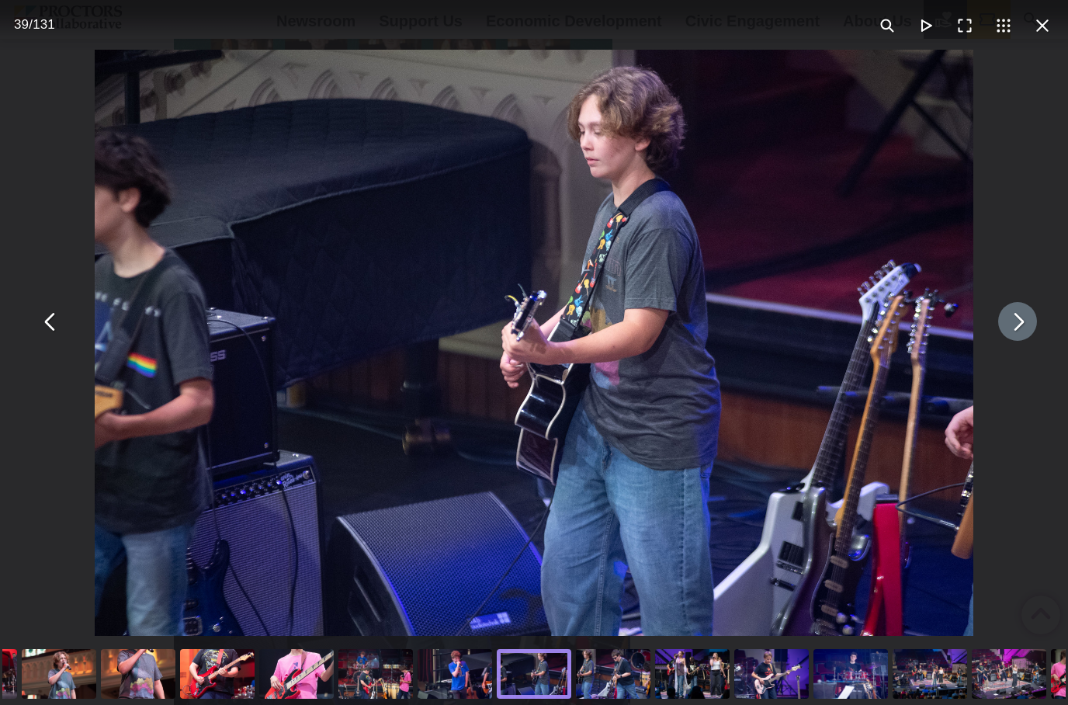
click at [1031, 341] on button "You can close this modal content with the ESC key" at bounding box center [1017, 321] width 39 height 39
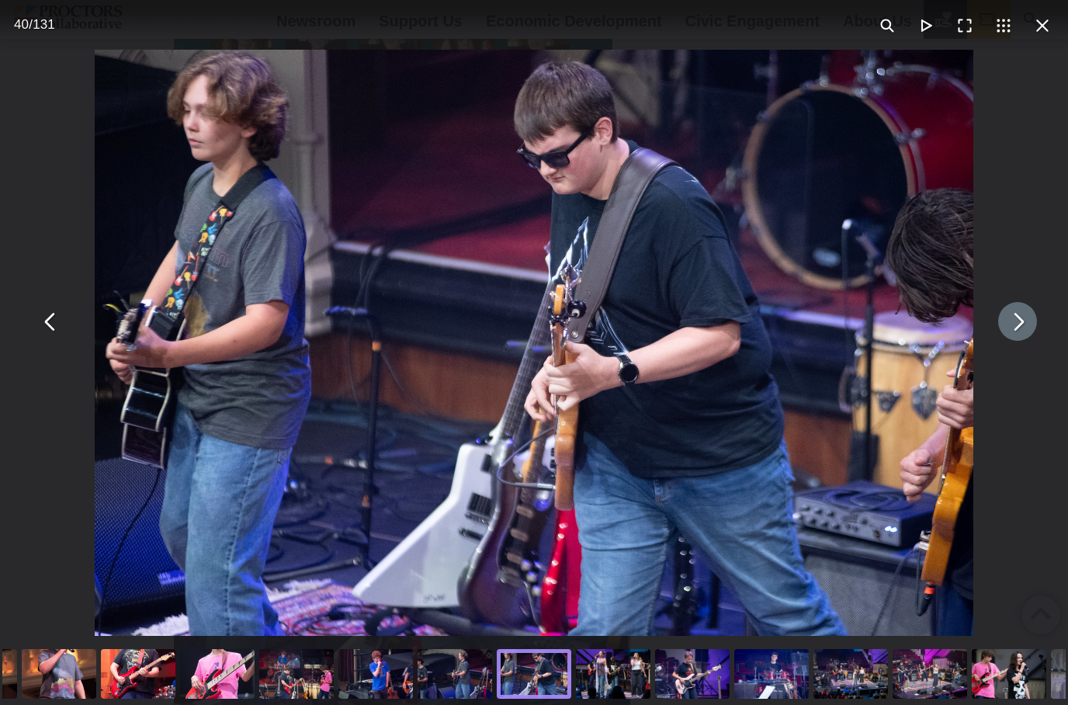
click at [1031, 341] on button "You can close this modal content with the ESC key" at bounding box center [1017, 321] width 39 height 39
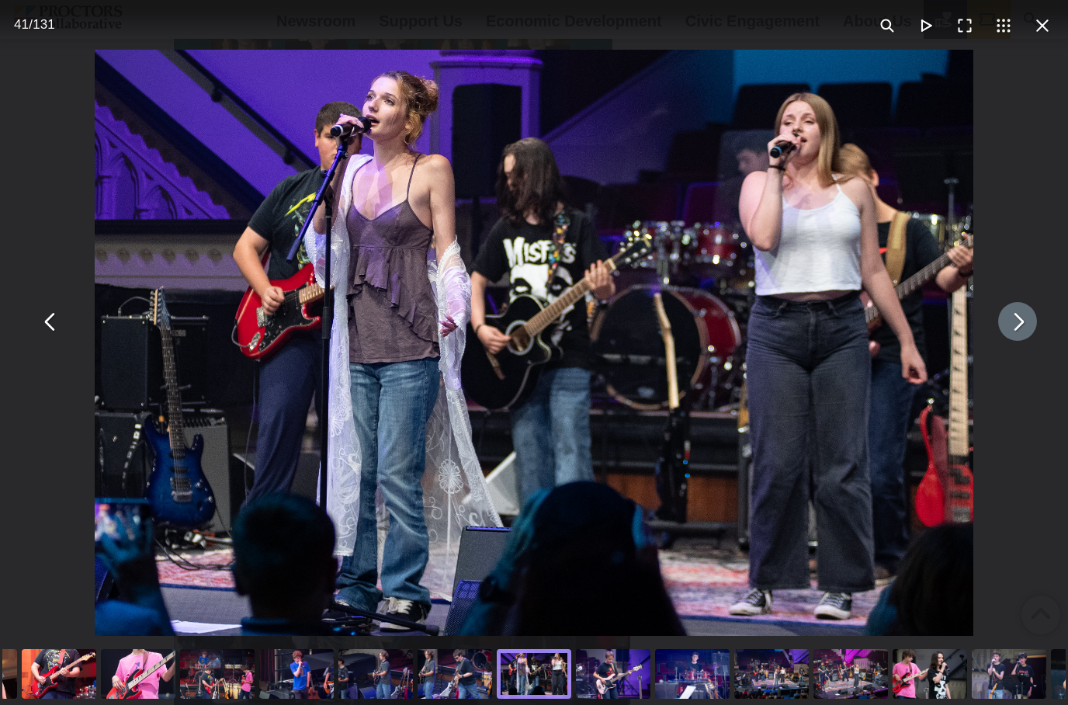
click at [1017, 341] on button "You can close this modal content with the ESC key" at bounding box center [1017, 321] width 39 height 39
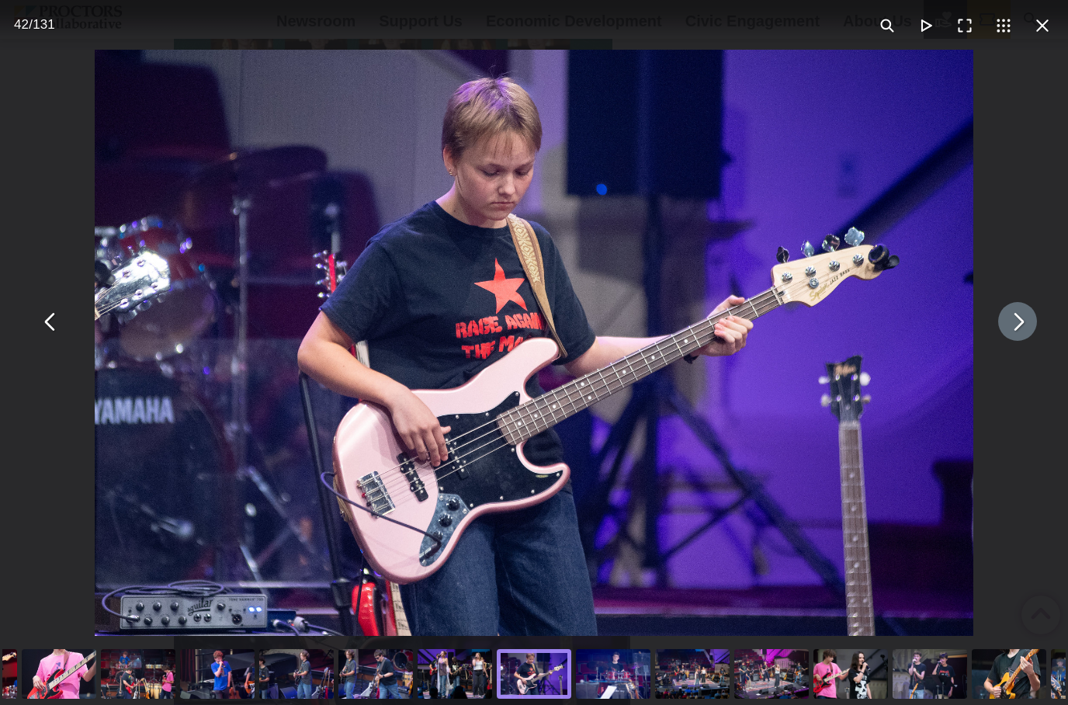
click at [1028, 327] on button "You can close this modal content with the ESC key" at bounding box center [1017, 321] width 39 height 39
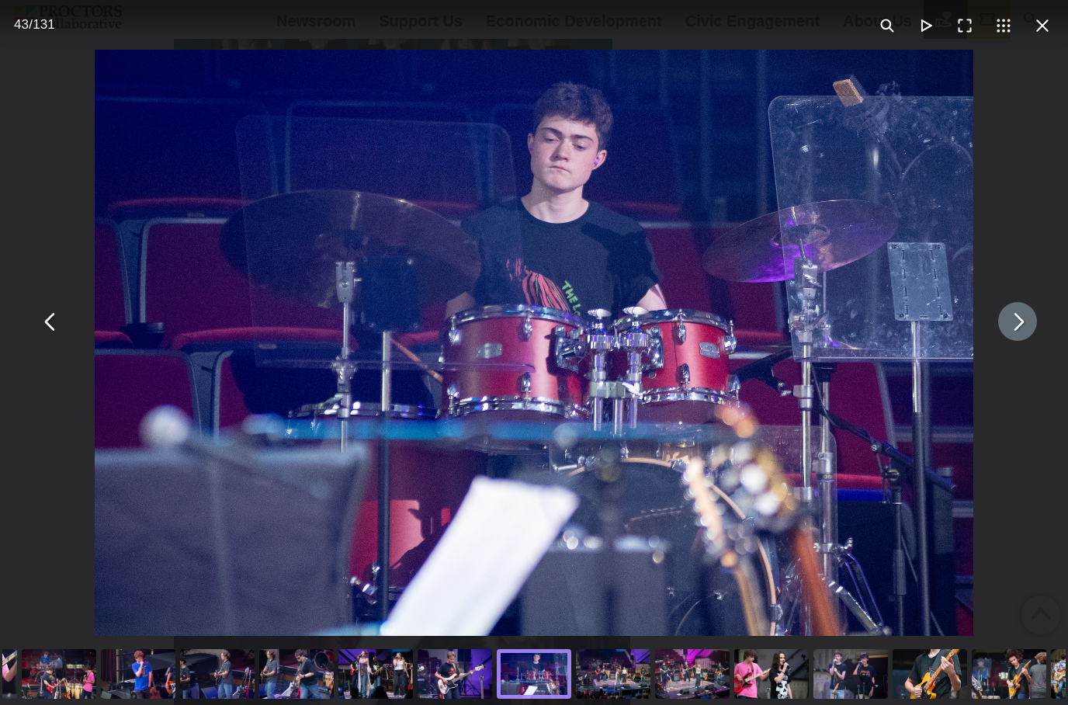
click at [1022, 341] on button "You can close this modal content with the ESC key" at bounding box center [1017, 321] width 39 height 39
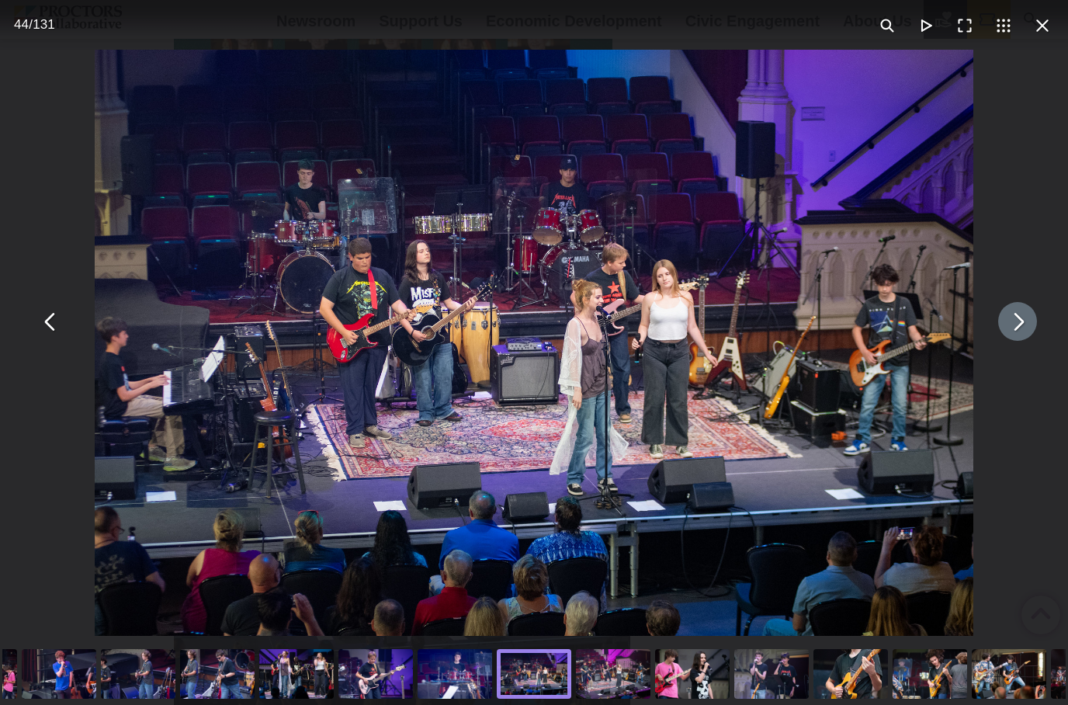
click at [1029, 341] on button "You can close this modal content with the ESC key" at bounding box center [1017, 321] width 39 height 39
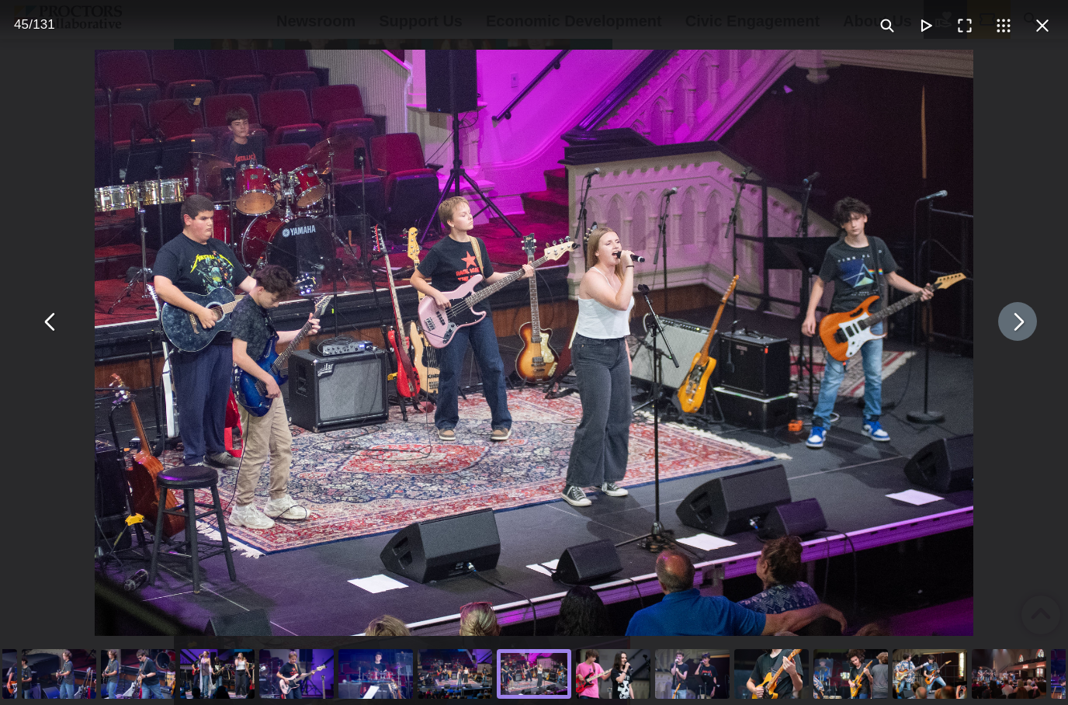
click at [1021, 341] on button "You can close this modal content with the ESC key" at bounding box center [1017, 321] width 39 height 39
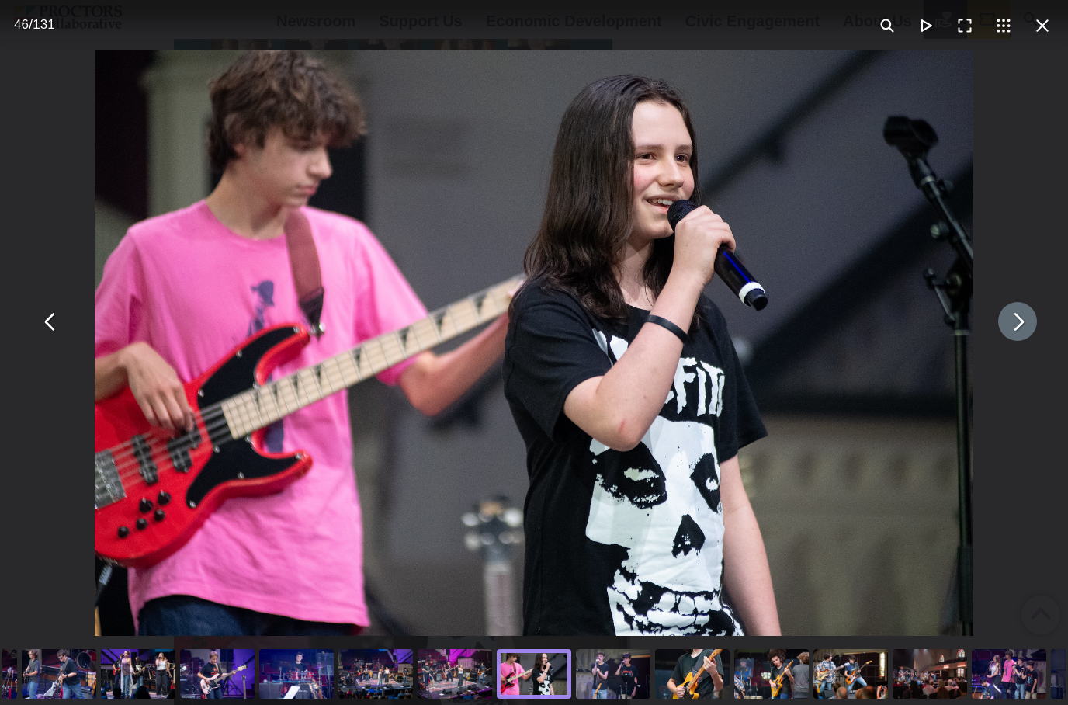
click at [1024, 341] on button "You can close this modal content with the ESC key" at bounding box center [1017, 321] width 39 height 39
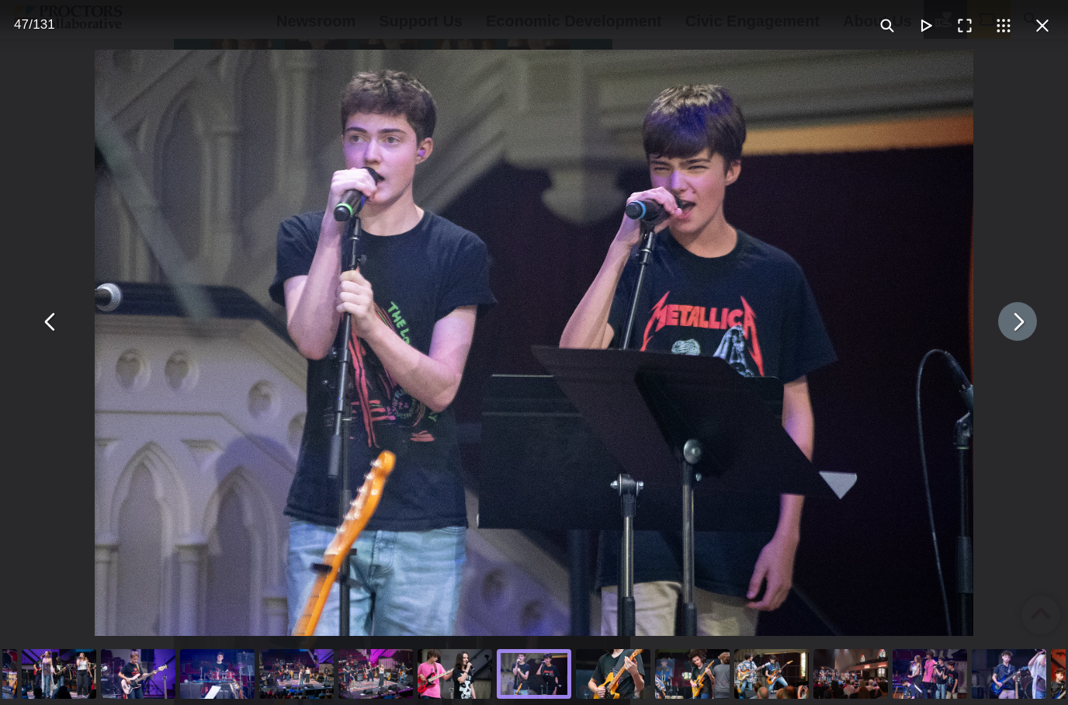
click at [1014, 335] on button "You can close this modal content with the ESC key" at bounding box center [1017, 321] width 39 height 39
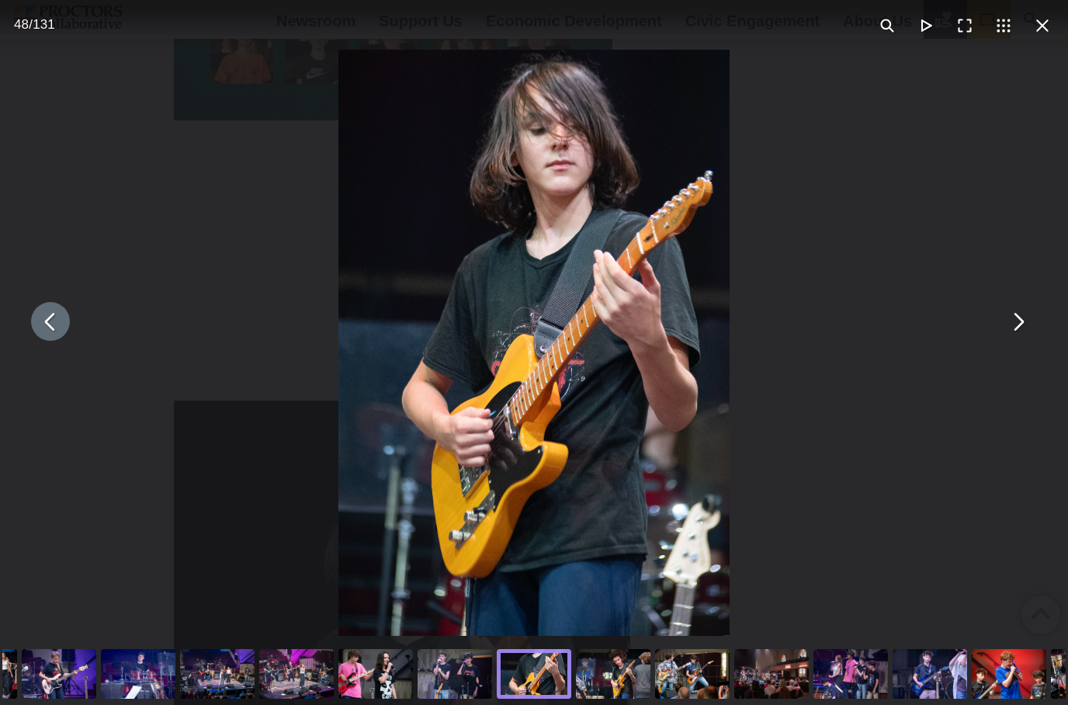
click at [59, 336] on button "You can close this modal content with the ESC key" at bounding box center [50, 321] width 39 height 39
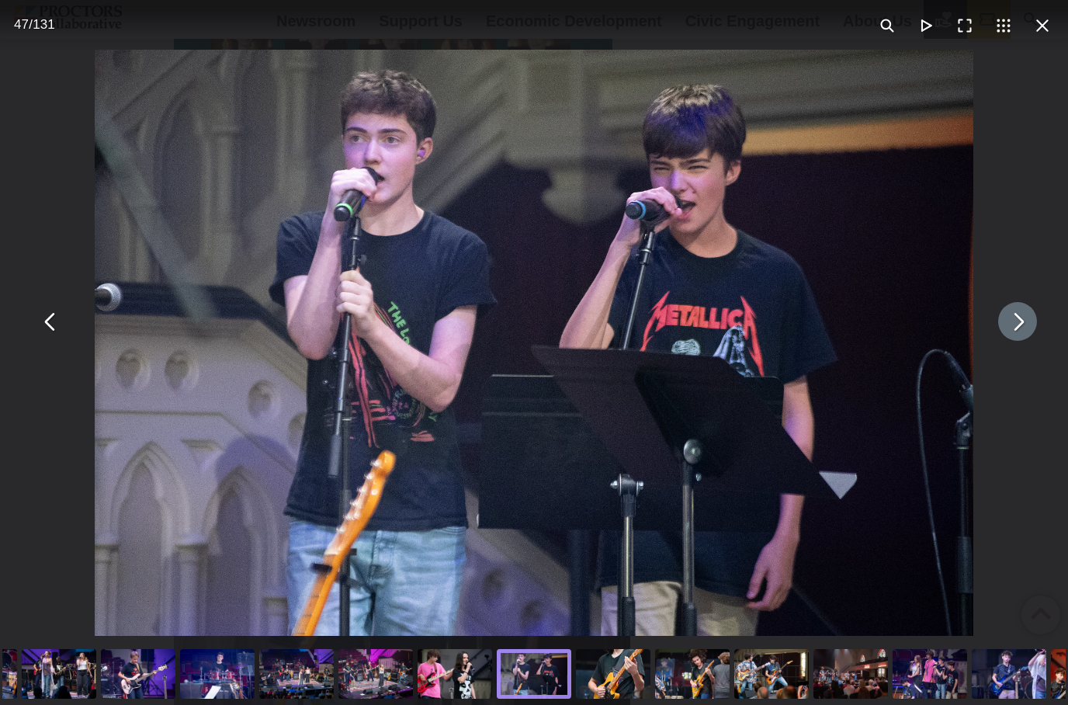
click at [1014, 341] on button "You can close this modal content with the ESC key" at bounding box center [1017, 321] width 39 height 39
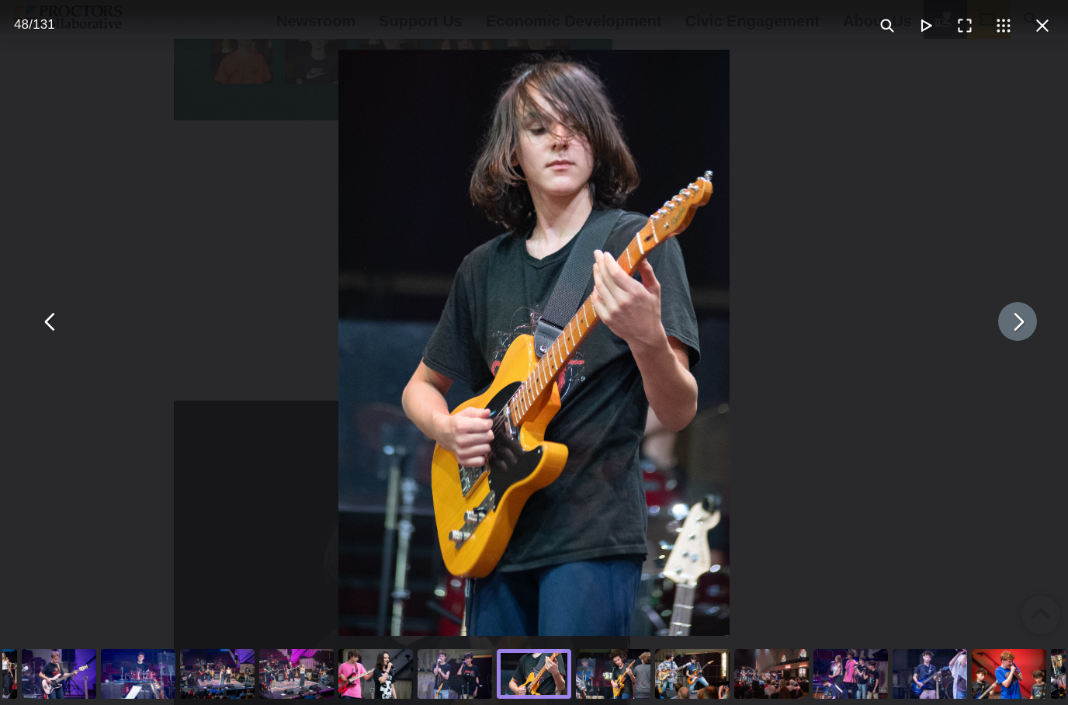
click at [1017, 340] on button "You can close this modal content with the ESC key" at bounding box center [1017, 321] width 39 height 39
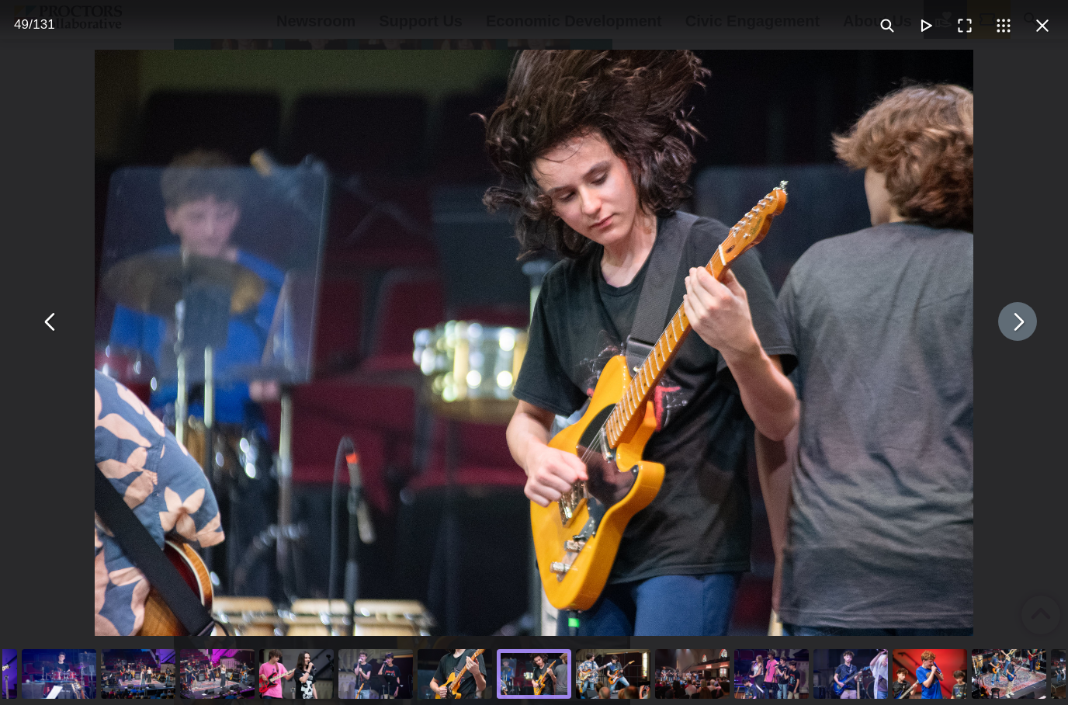
click at [1024, 334] on button "You can close this modal content with the ESC key" at bounding box center [1017, 321] width 39 height 39
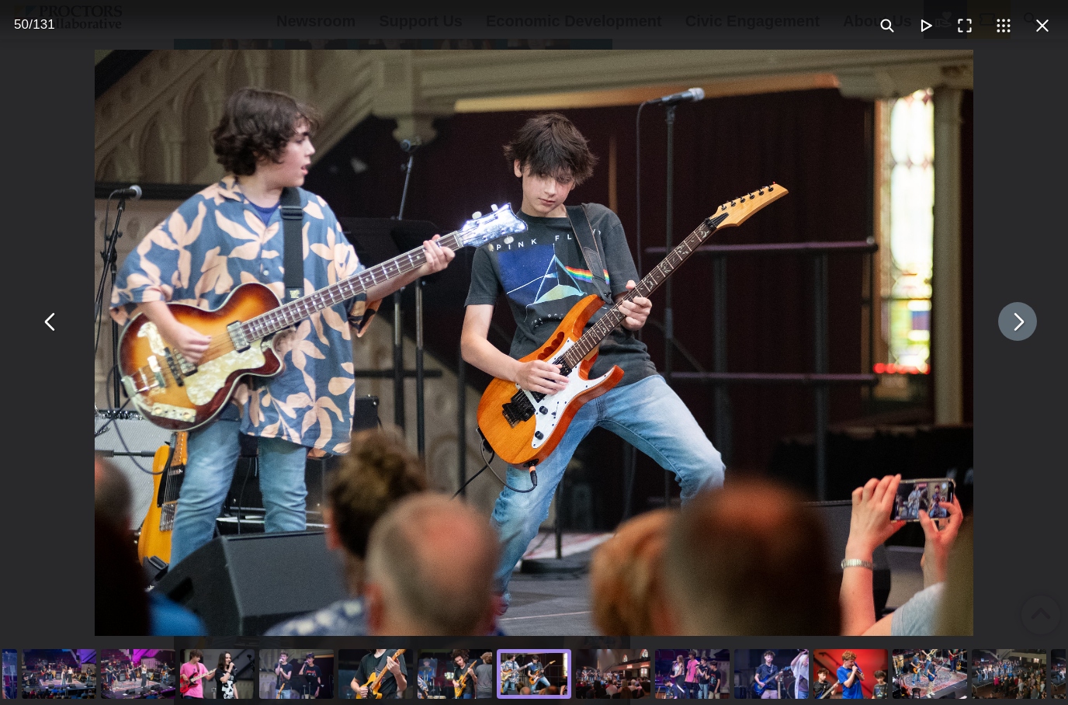
click at [1018, 338] on button "You can close this modal content with the ESC key" at bounding box center [1017, 321] width 39 height 39
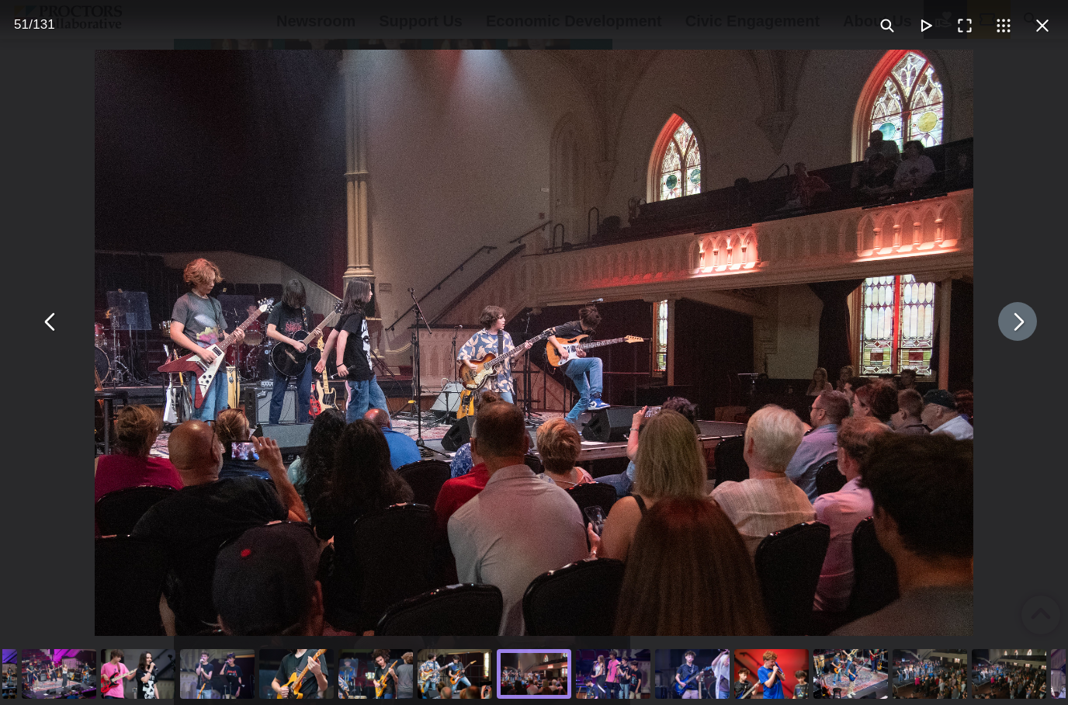
click at [1020, 332] on button "You can close this modal content with the ESC key" at bounding box center [1017, 321] width 39 height 39
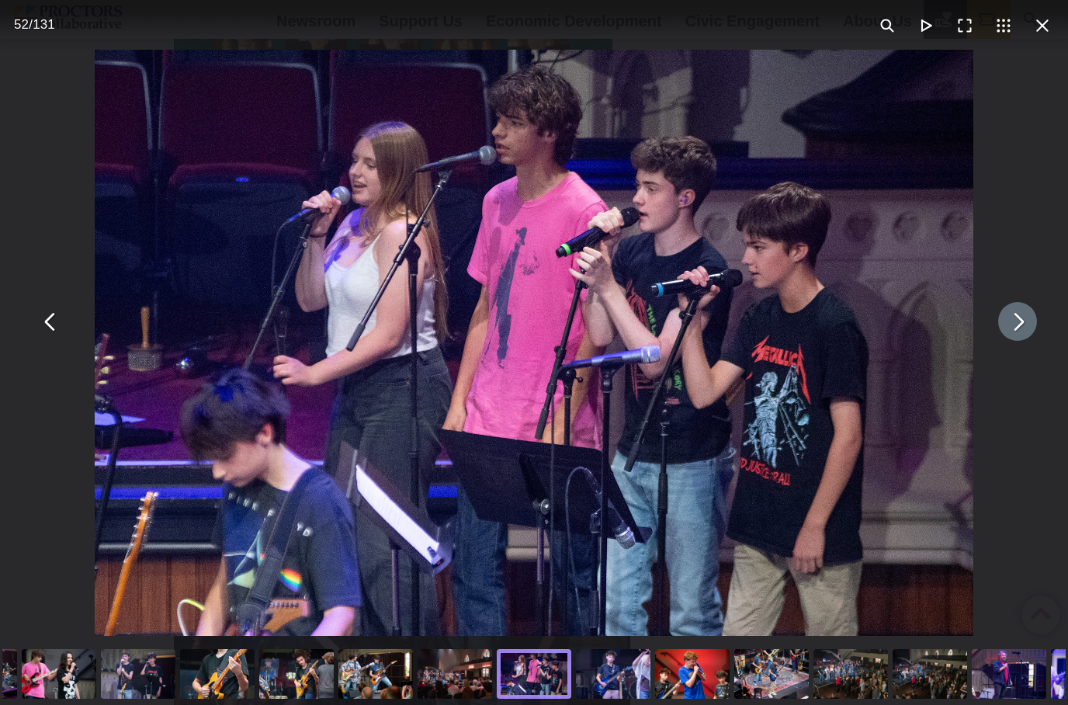
click at [1020, 340] on button "You can close this modal content with the ESC key" at bounding box center [1017, 321] width 39 height 39
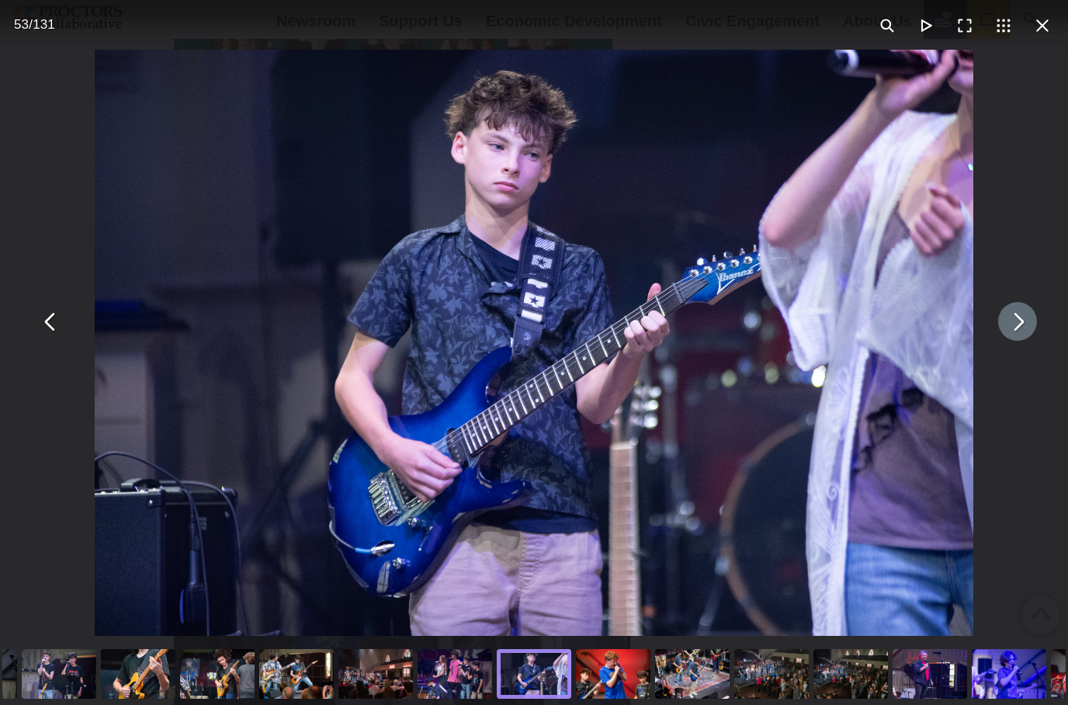
click at [1015, 334] on button "You can close this modal content with the ESC key" at bounding box center [1017, 321] width 39 height 39
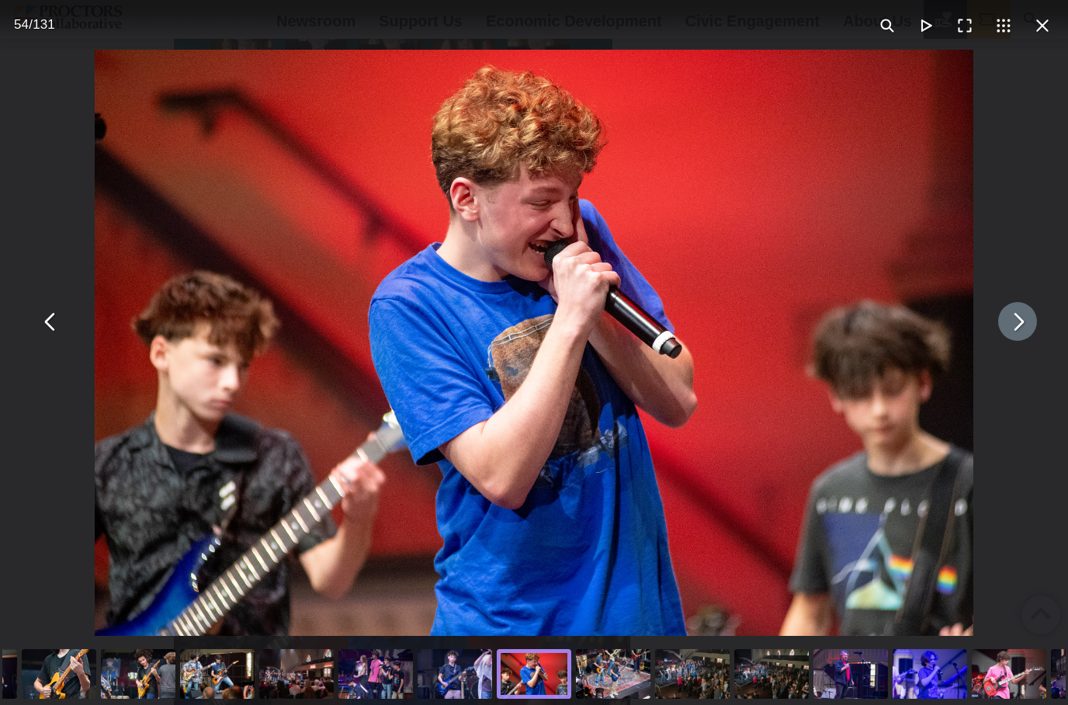
click at [1023, 341] on button "You can close this modal content with the ESC key" at bounding box center [1017, 321] width 39 height 39
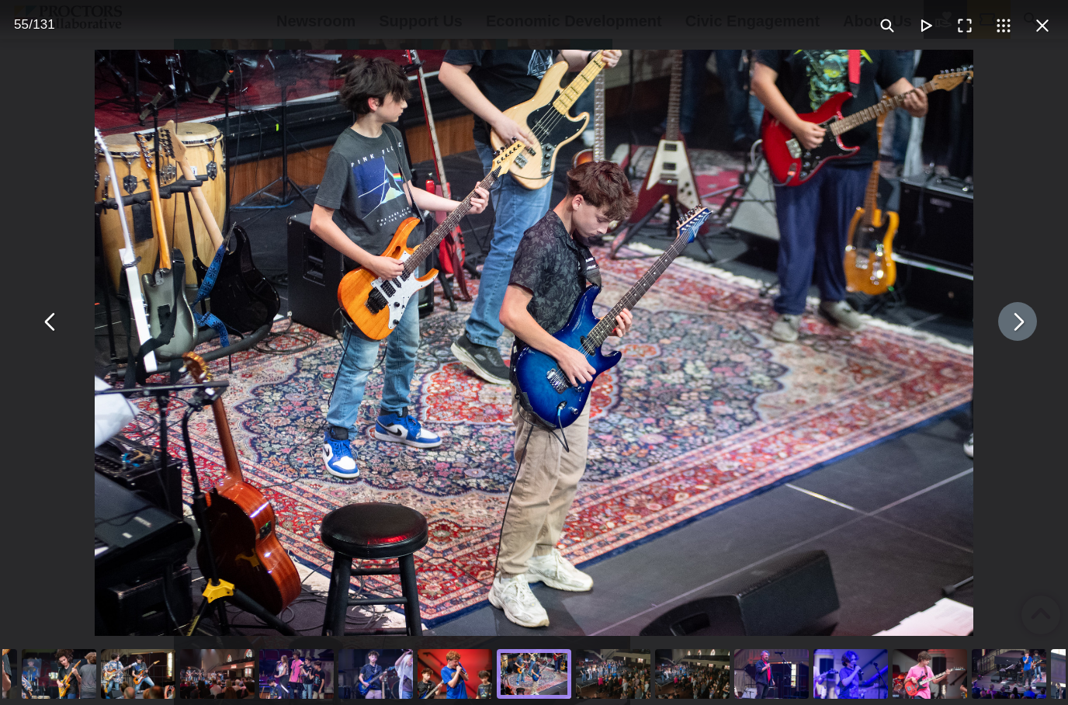
click at [1029, 341] on button "You can close this modal content with the ESC key" at bounding box center [1017, 321] width 39 height 39
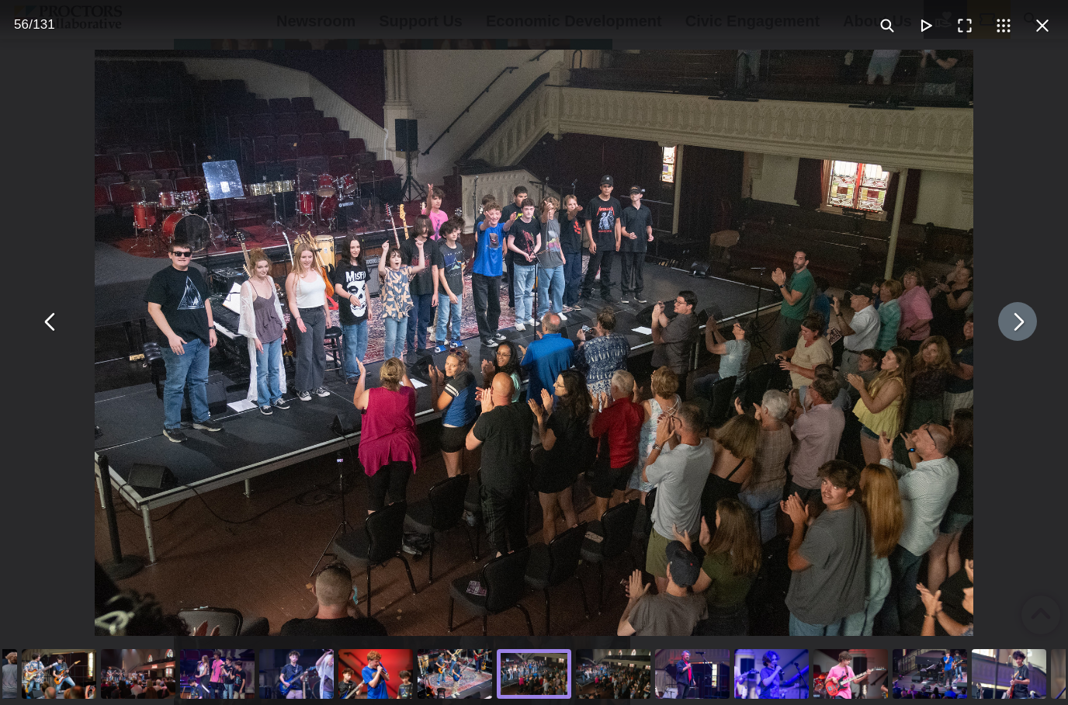
click at [1024, 338] on button "You can close this modal content with the ESC key" at bounding box center [1017, 321] width 39 height 39
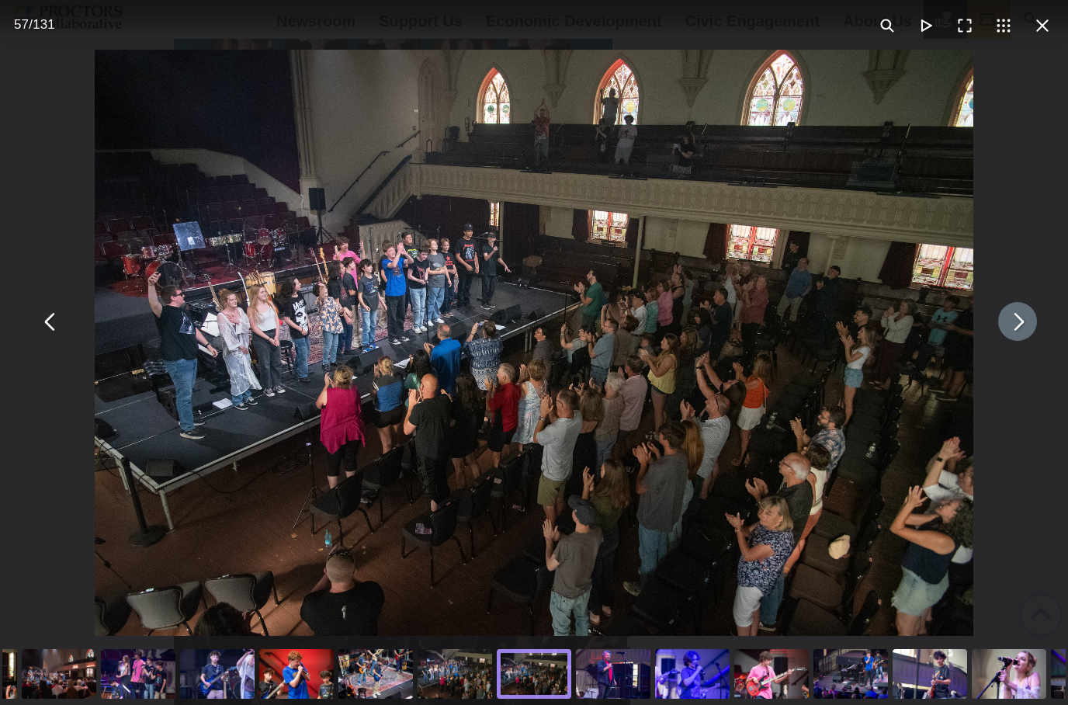
click at [1018, 339] on button "You can close this modal content with the ESC key" at bounding box center [1017, 321] width 39 height 39
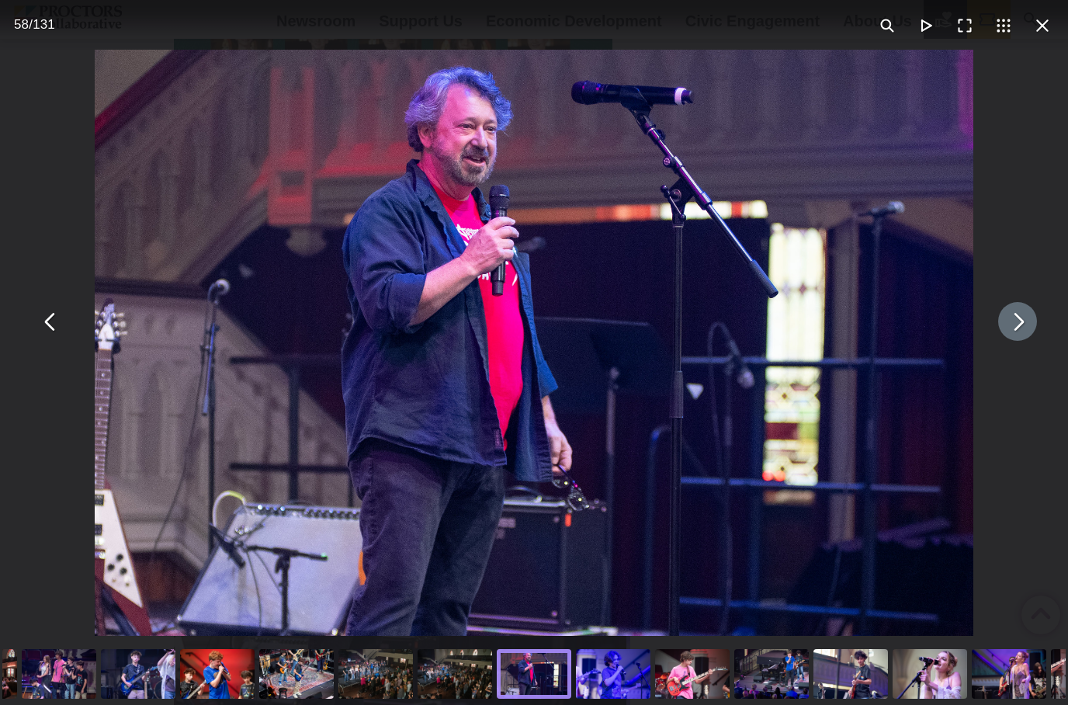
click at [1018, 341] on button "You can close this modal content with the ESC key" at bounding box center [1017, 321] width 39 height 39
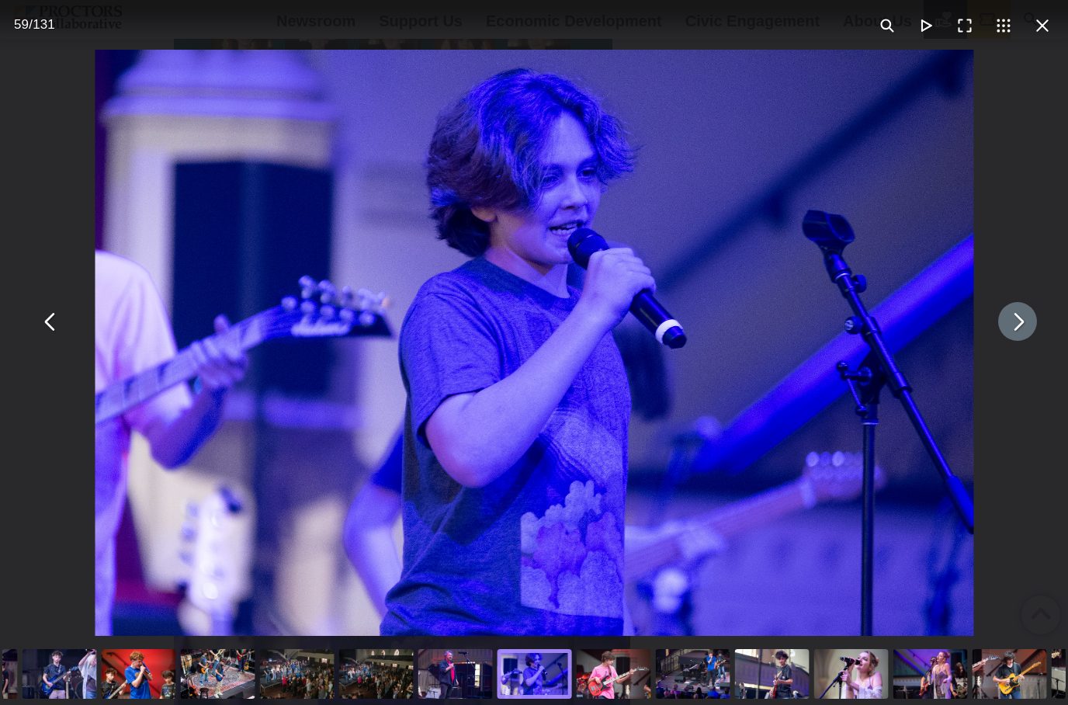
click at [1021, 341] on button "You can close this modal content with the ESC key" at bounding box center [1017, 321] width 39 height 39
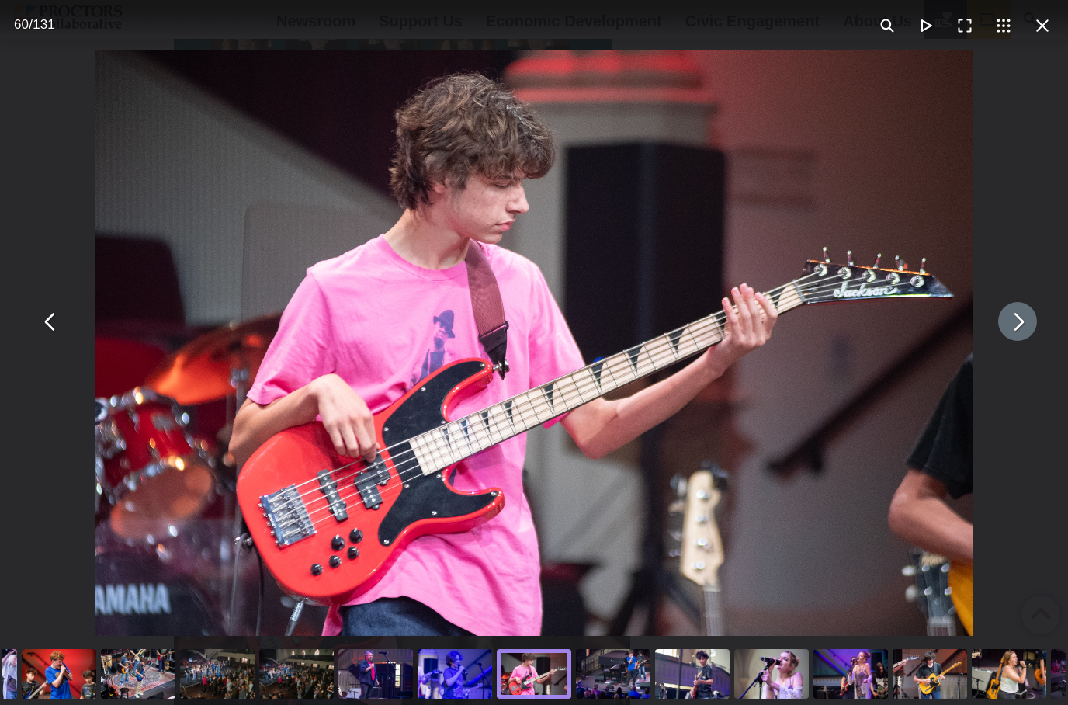
click at [1006, 341] on button "You can close this modal content with the ESC key" at bounding box center [1017, 321] width 39 height 39
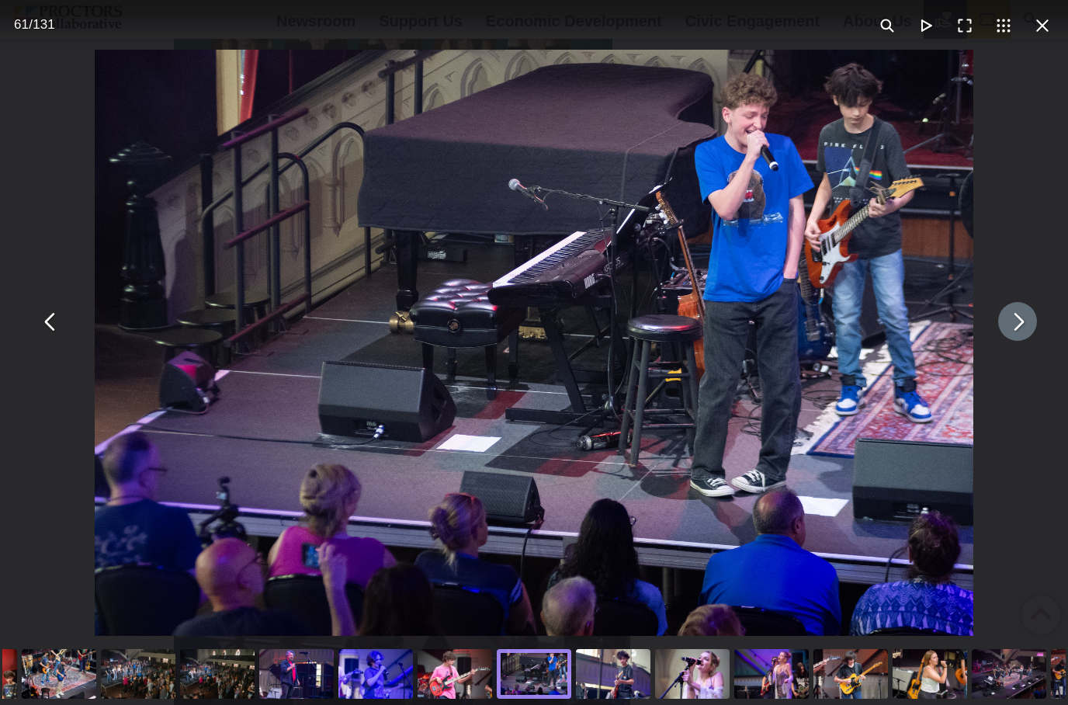
click at [1027, 341] on button "You can close this modal content with the ESC key" at bounding box center [1017, 321] width 39 height 39
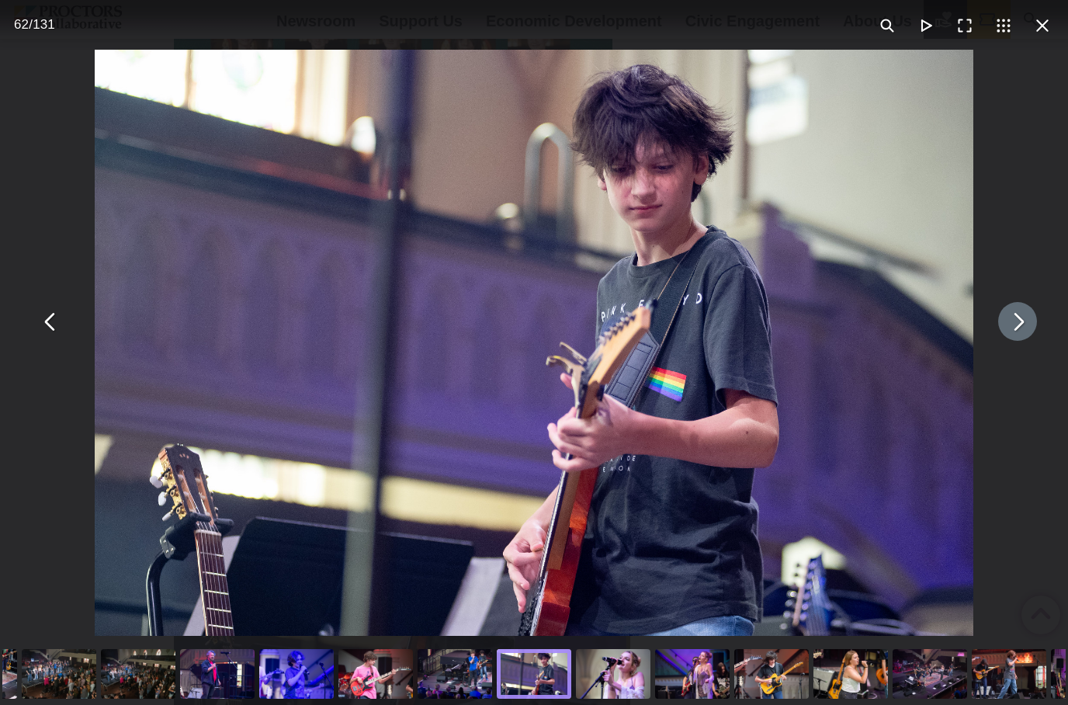
click at [1014, 341] on button "You can close this modal content with the ESC key" at bounding box center [1017, 321] width 39 height 39
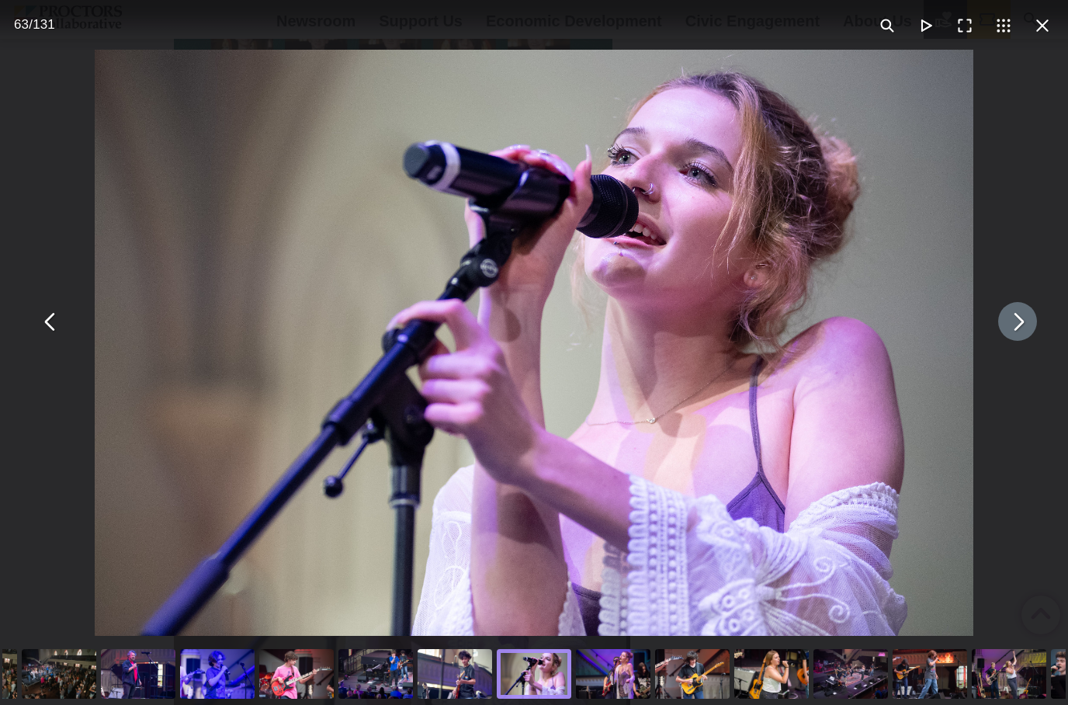
click at [1022, 341] on button "You can close this modal content with the ESC key" at bounding box center [1017, 321] width 39 height 39
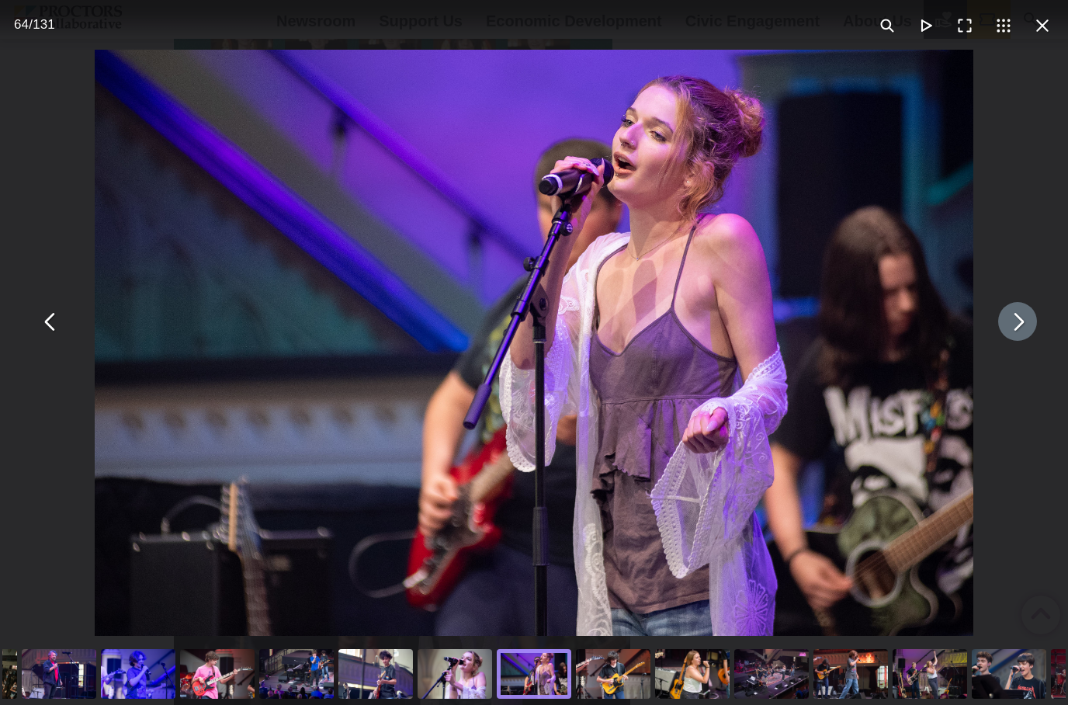
click at [1031, 336] on button "You can close this modal content with the ESC key" at bounding box center [1017, 321] width 39 height 39
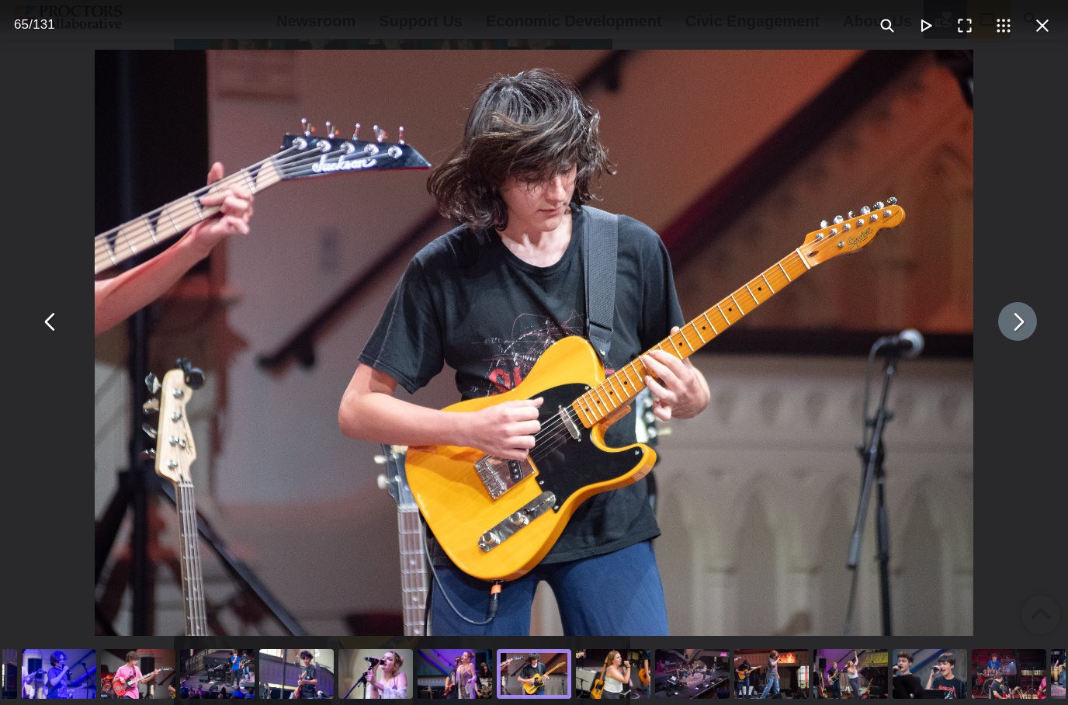
click at [1024, 341] on button "You can close this modal content with the ESC key" at bounding box center [1017, 321] width 39 height 39
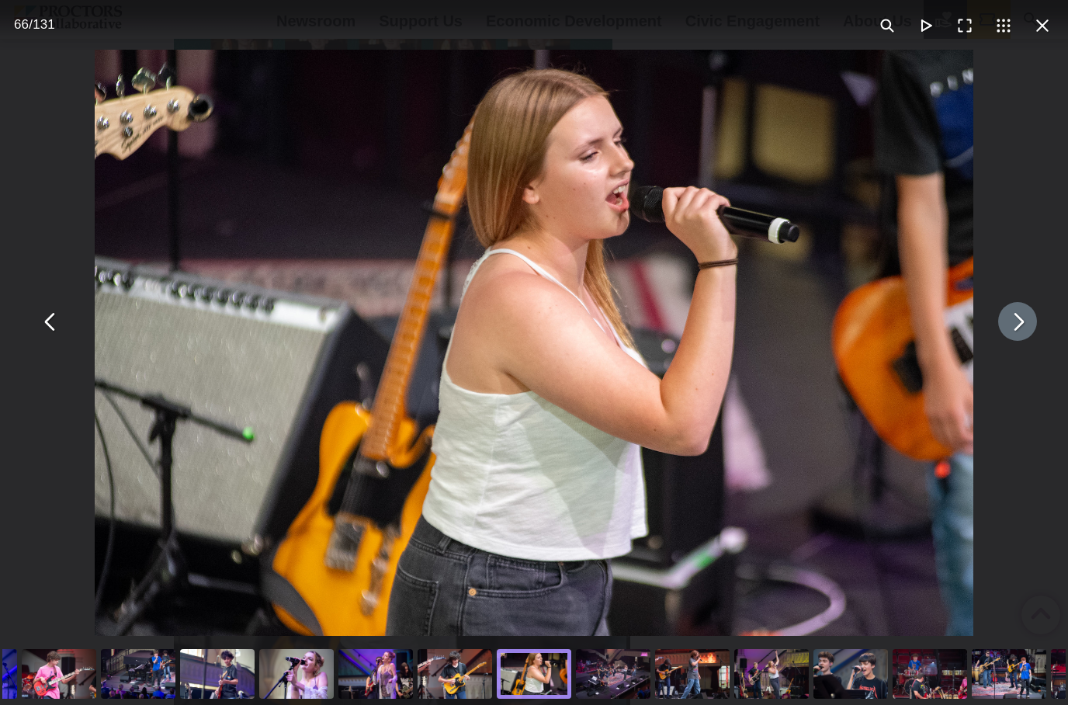
click at [1018, 332] on button "You can close this modal content with the ESC key" at bounding box center [1017, 321] width 39 height 39
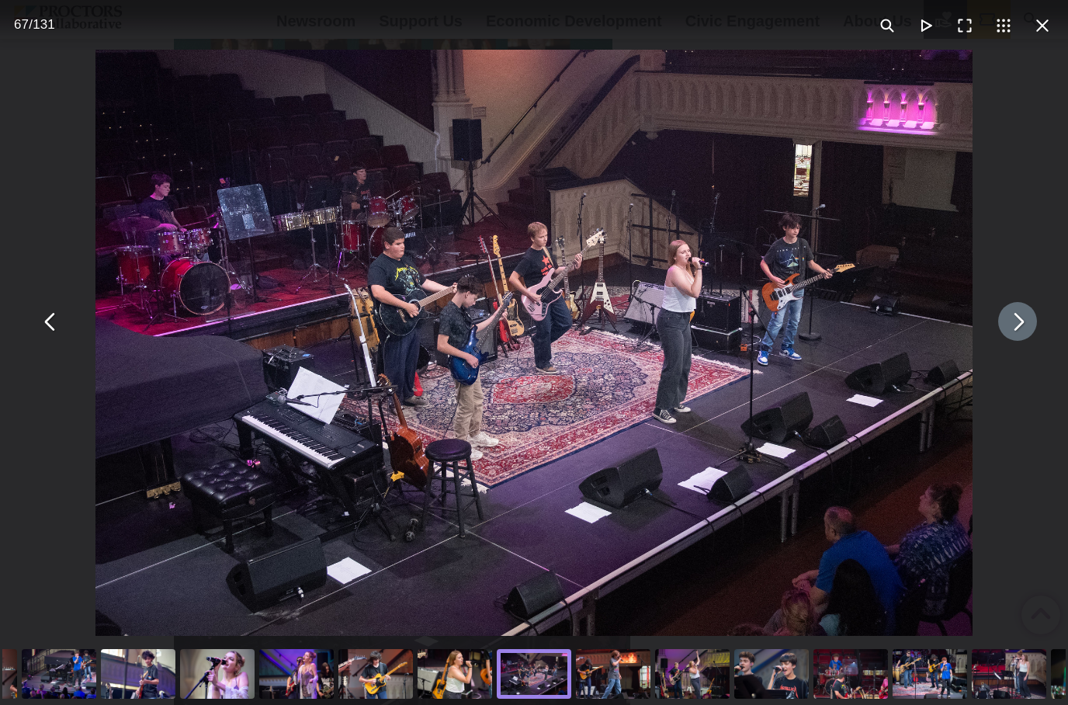
click at [1034, 341] on button "You can close this modal content with the ESC key" at bounding box center [1017, 321] width 39 height 39
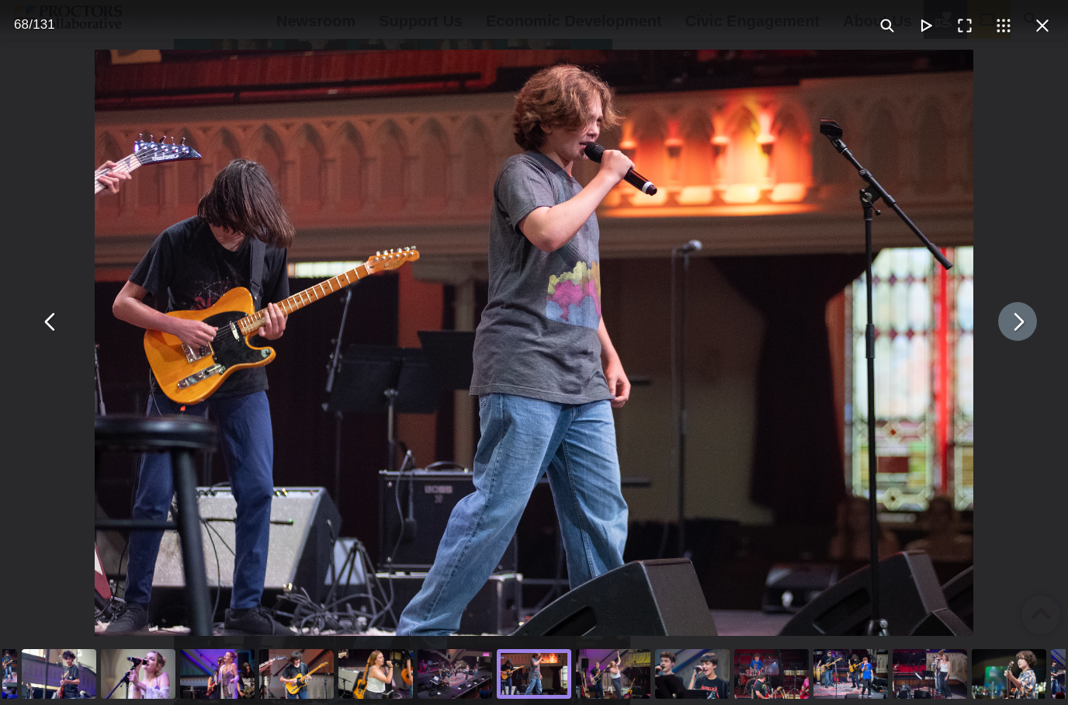
click at [1027, 335] on button "You can close this modal content with the ESC key" at bounding box center [1017, 321] width 39 height 39
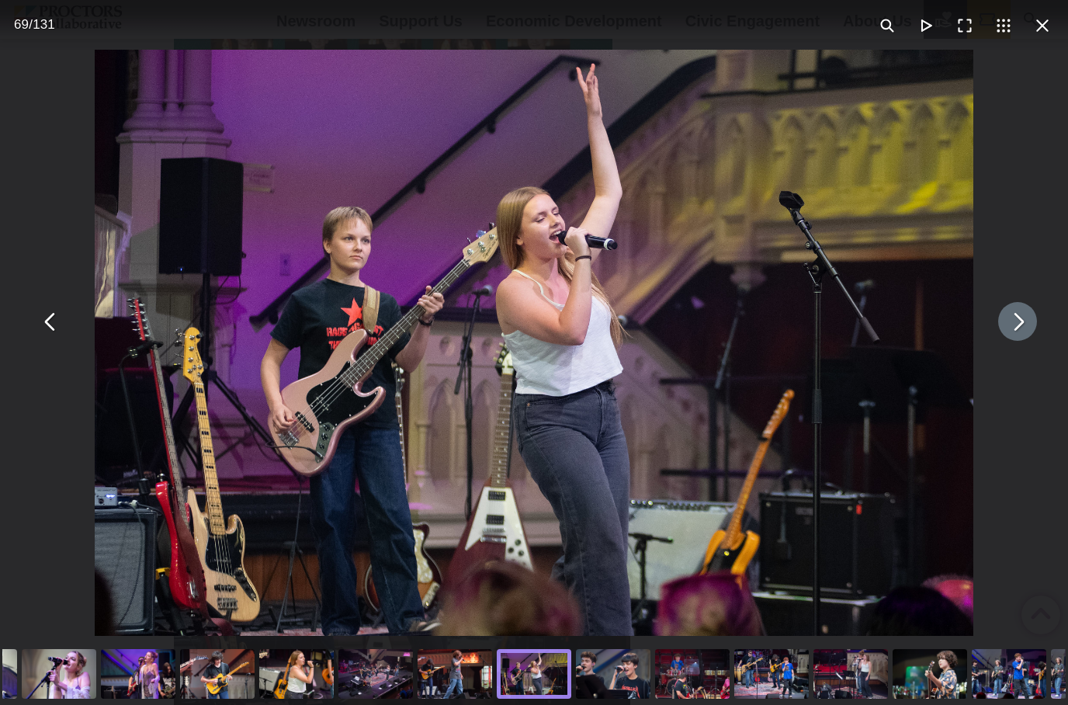
click at [1029, 337] on button "You can close this modal content with the ESC key" at bounding box center [1017, 321] width 39 height 39
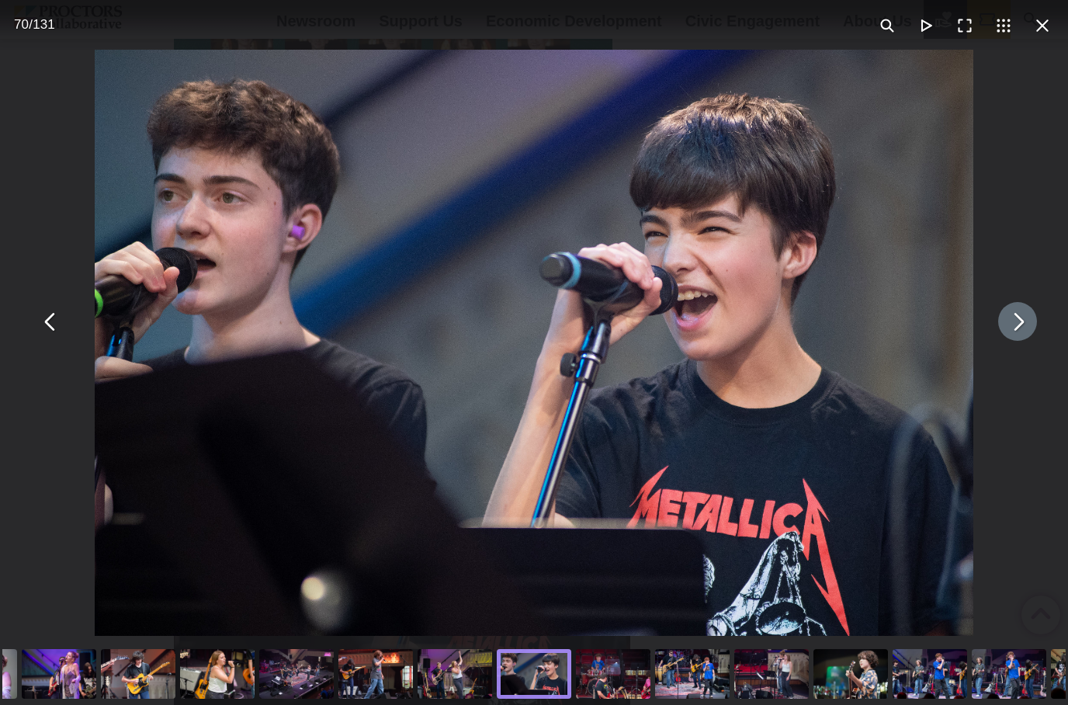
click at [1028, 338] on button "You can close this modal content with the ESC key" at bounding box center [1017, 321] width 39 height 39
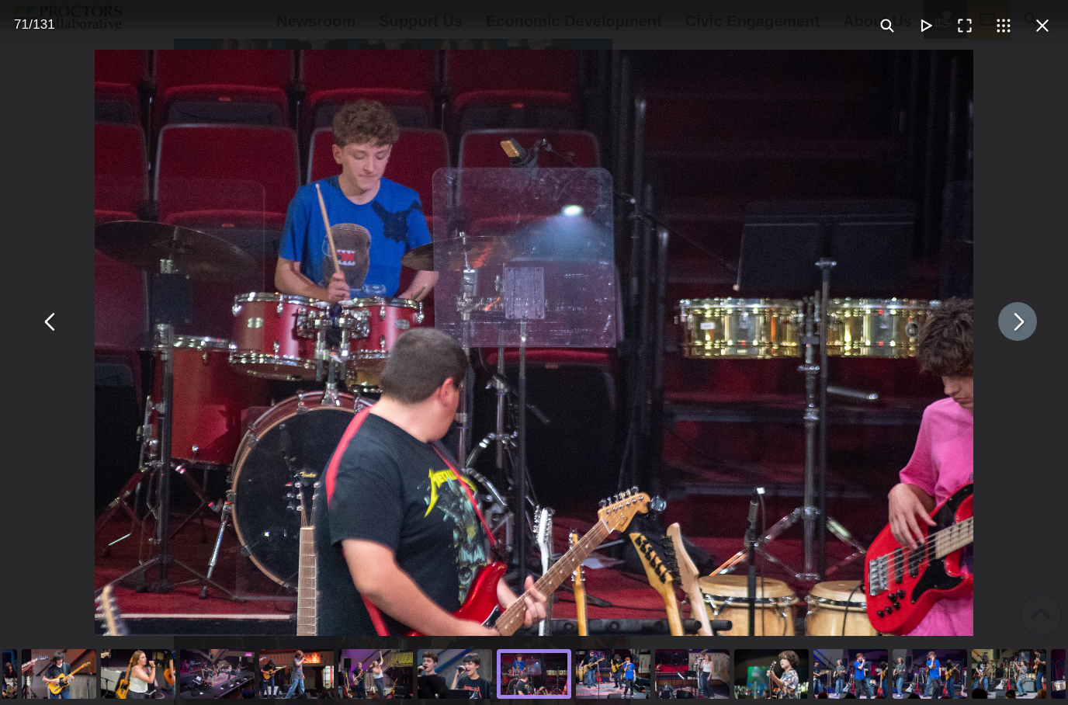
click at [1032, 341] on button "You can close this modal content with the ESC key" at bounding box center [1017, 321] width 39 height 39
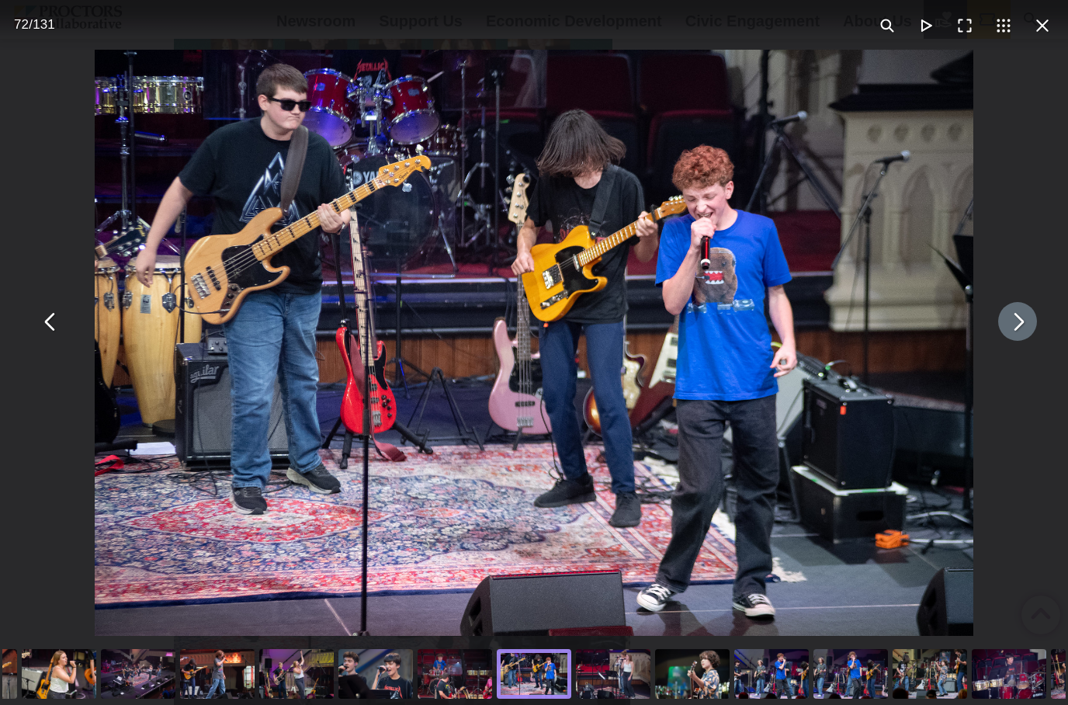
click at [1040, 338] on div "You can close this modal content with the ESC key" at bounding box center [534, 321] width 1068 height 643
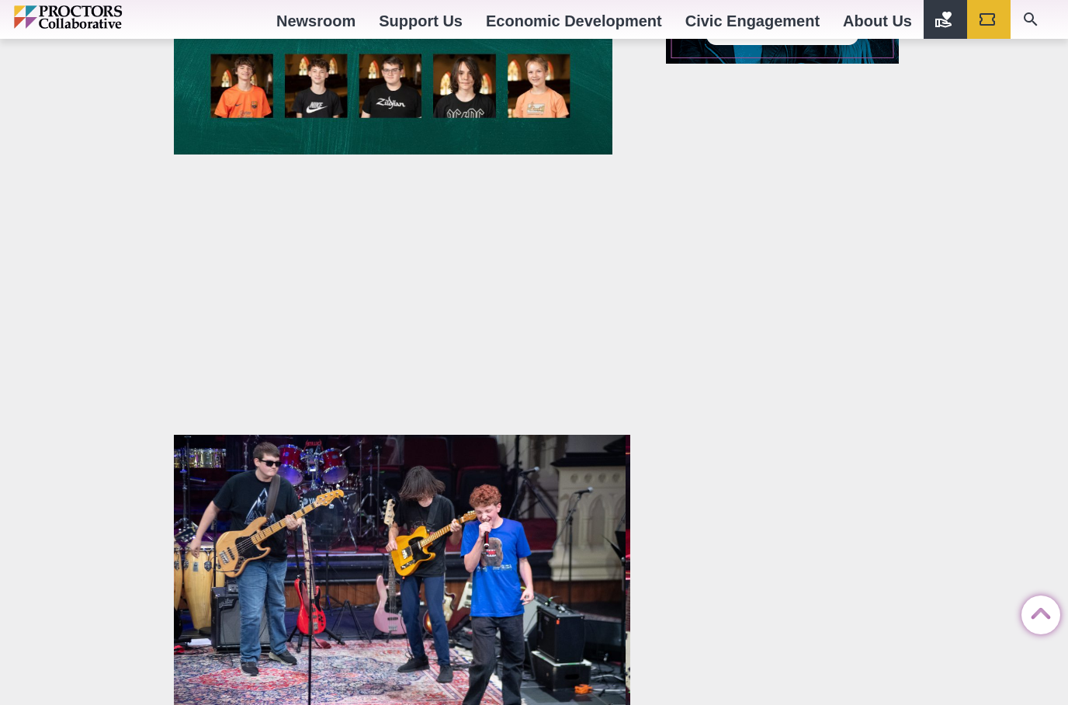
scroll to position [2150, 0]
